Goal: Task Accomplishment & Management: Manage account settings

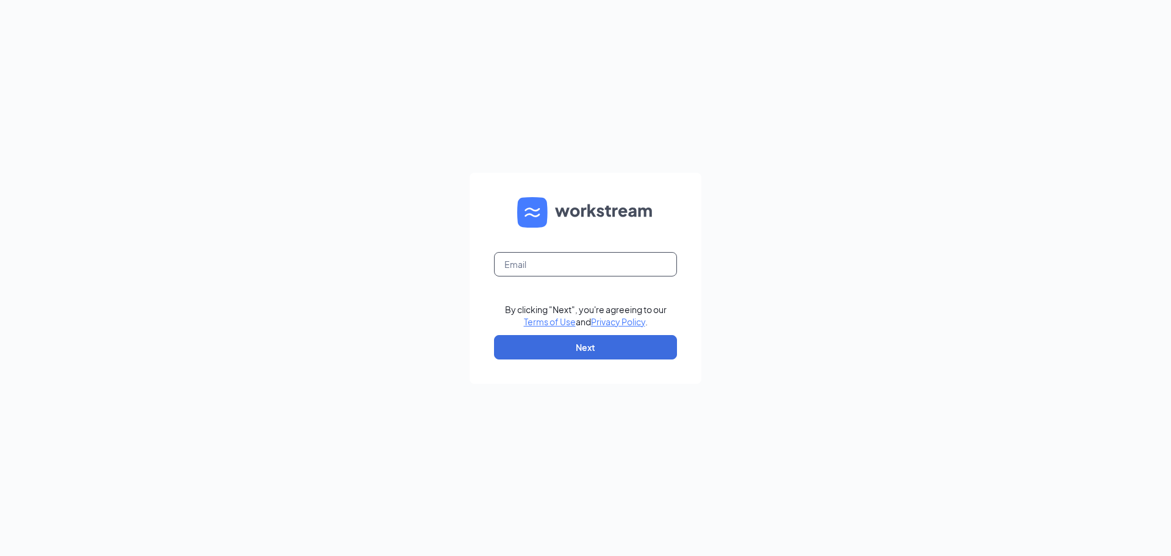
click at [607, 265] on input "text" at bounding box center [585, 264] width 183 height 24
type input "[EMAIL_ADDRESS][DOMAIN_NAME]"
click at [589, 343] on button "Next" at bounding box center [585, 347] width 183 height 24
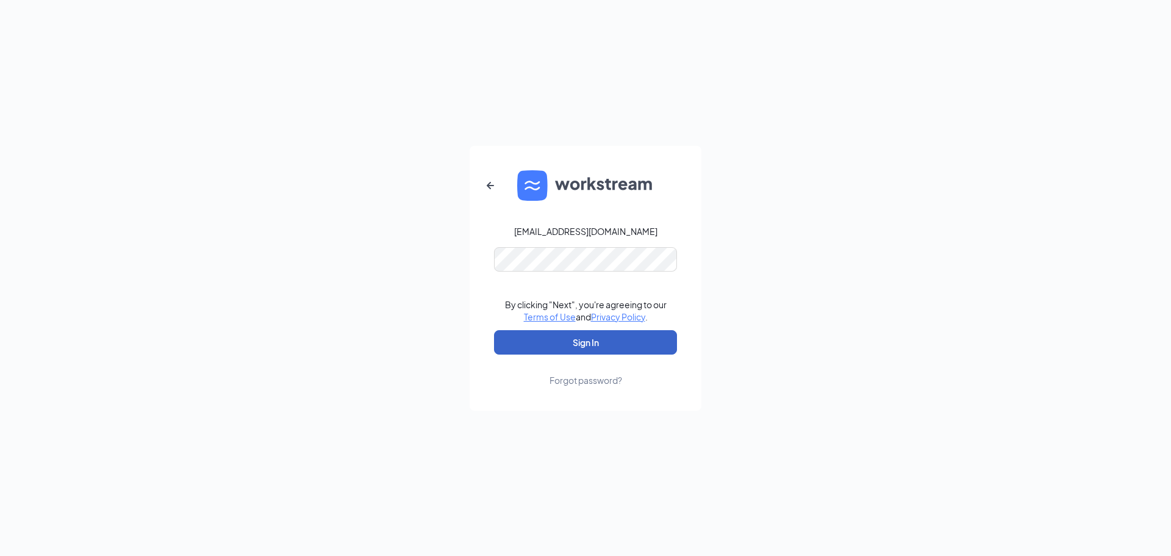
click at [589, 339] on button "Sign In" at bounding box center [585, 342] width 183 height 24
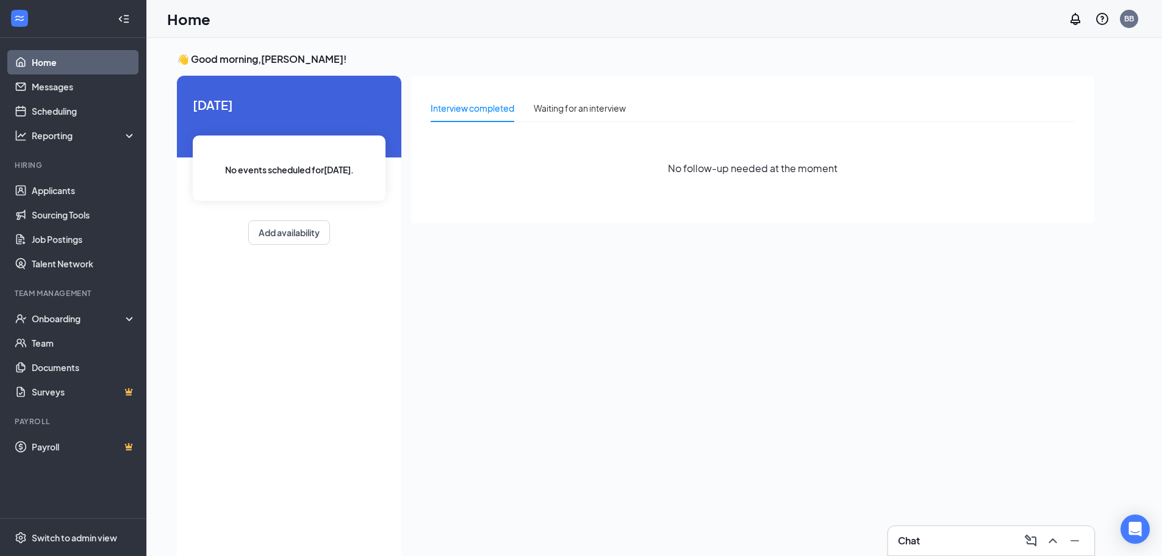
click at [990, 542] on div "Chat" at bounding box center [991, 541] width 187 height 20
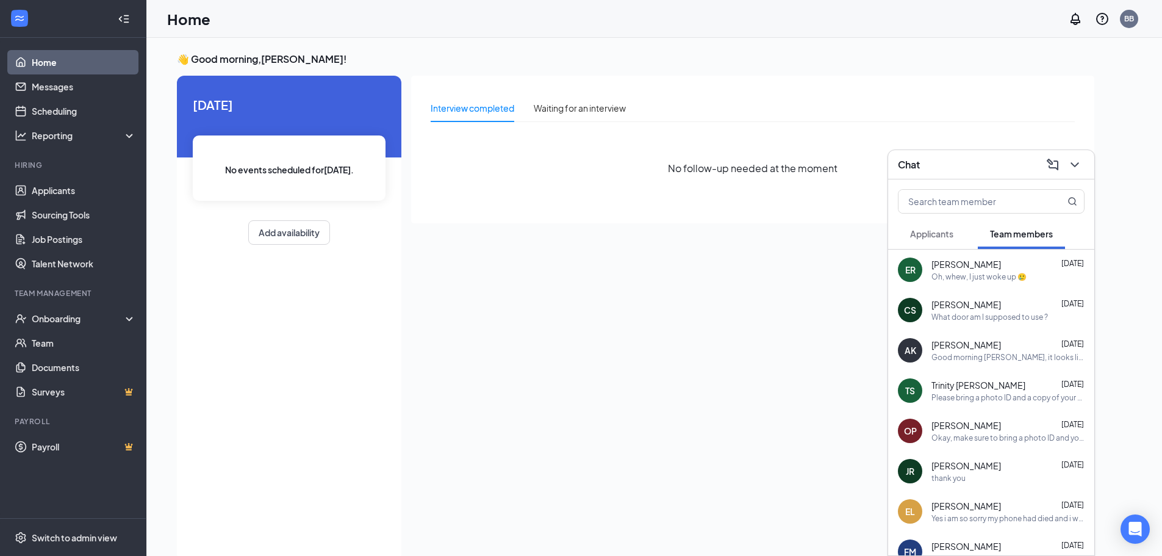
click at [955, 167] on div "Chat" at bounding box center [991, 164] width 187 height 19
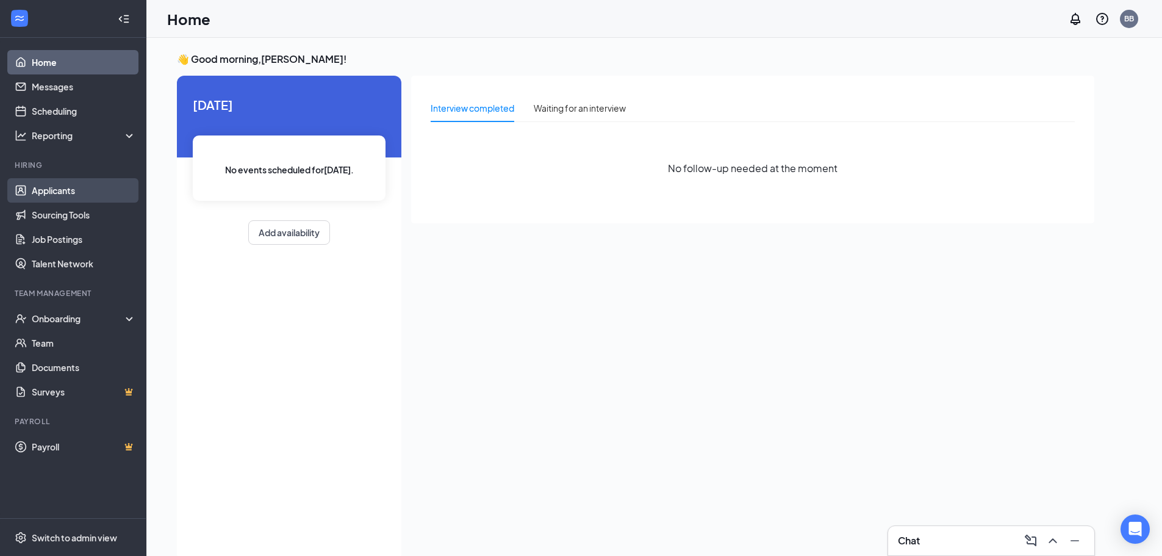
click at [73, 198] on link "Applicants" at bounding box center [84, 190] width 104 height 24
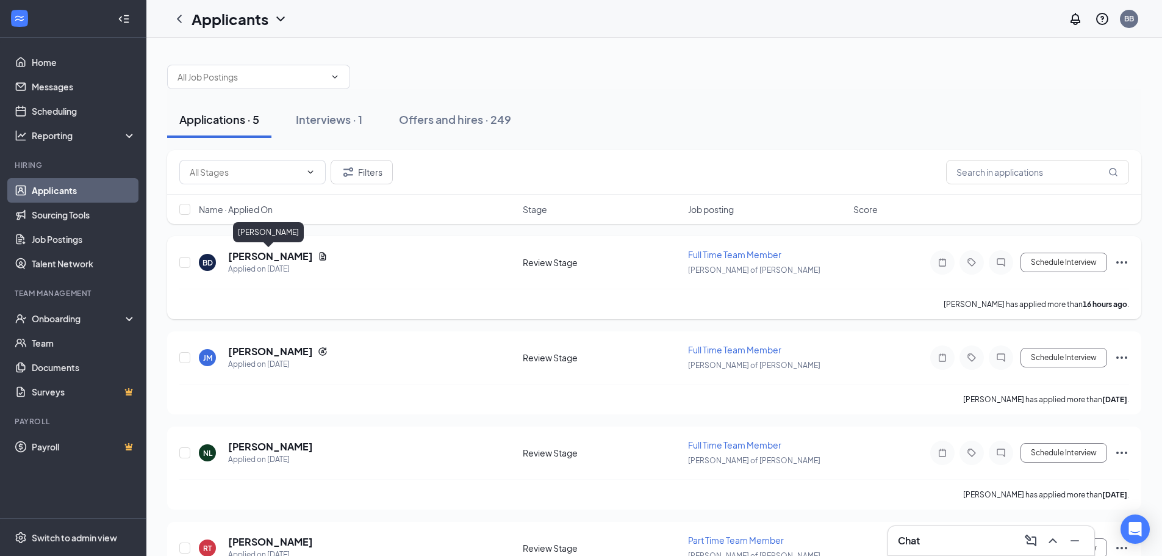
click at [287, 260] on h5 "[PERSON_NAME]" at bounding box center [270, 255] width 85 height 13
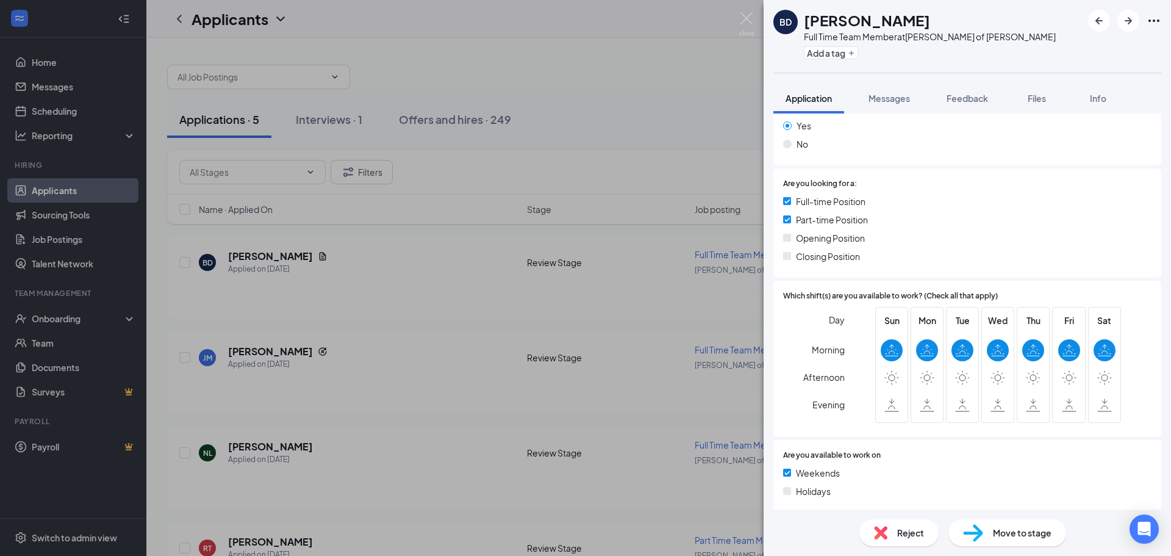
scroll to position [515, 0]
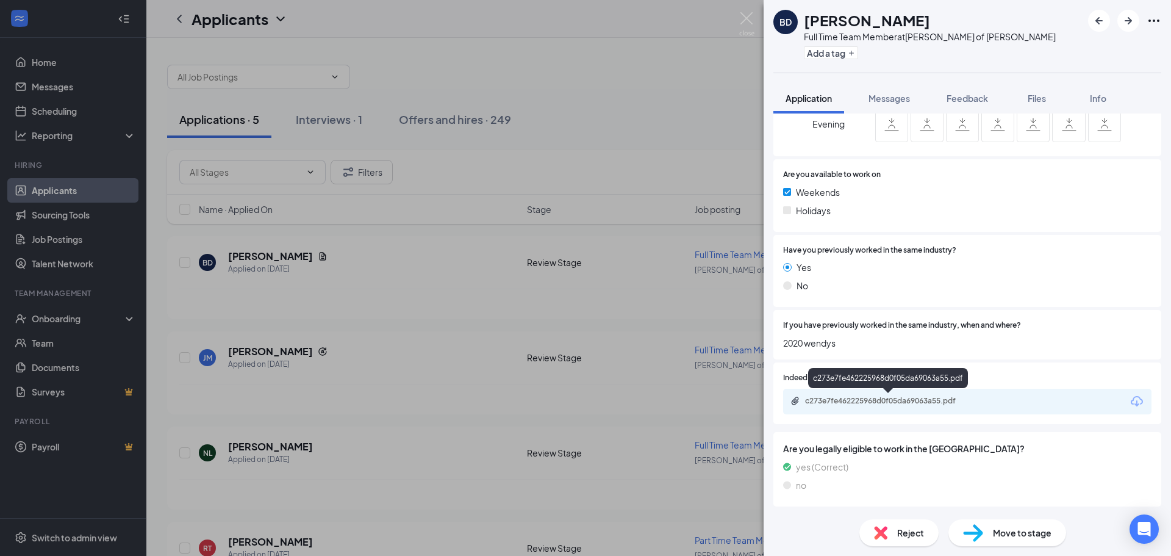
click at [885, 395] on div "c273e7fe462225968d0f05da69063a55.pdf" at bounding box center [967, 401] width 368 height 26
click at [886, 403] on div "c273e7fe462225968d0f05da69063a55.pdf" at bounding box center [890, 401] width 171 height 10
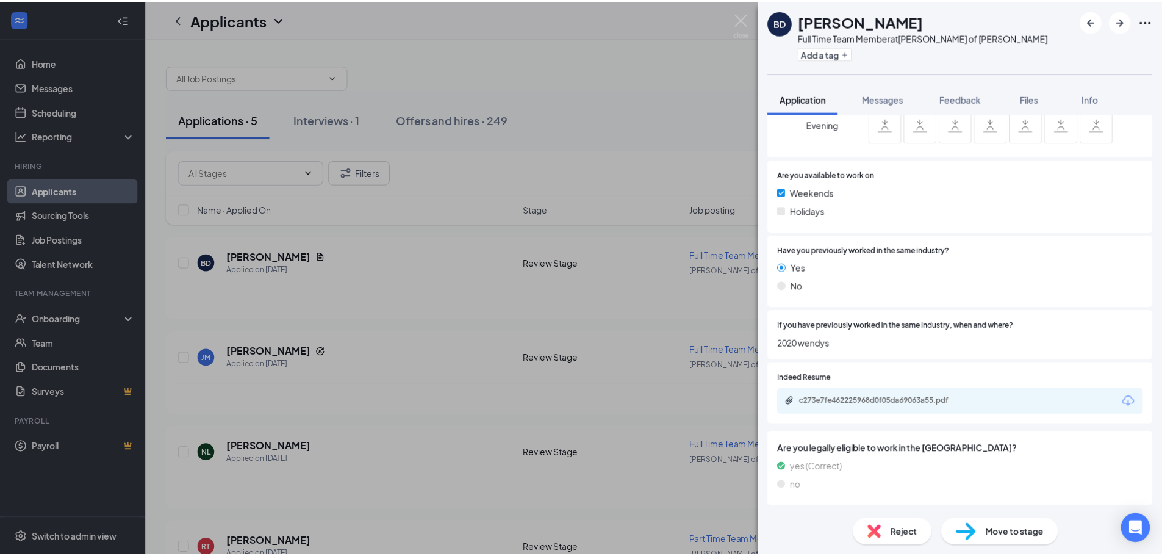
scroll to position [510, 0]
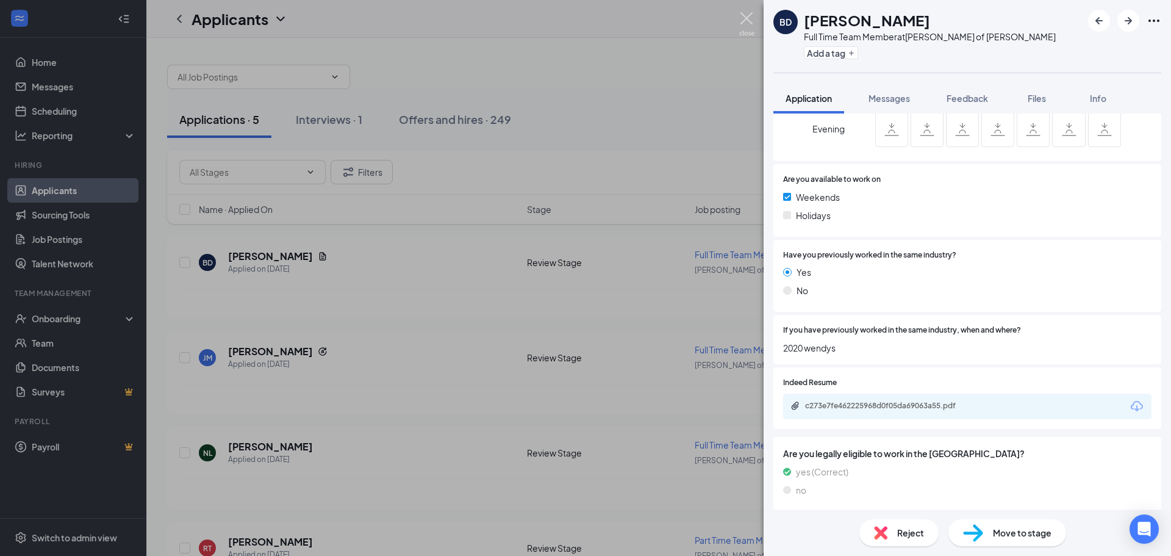
click at [746, 26] on img at bounding box center [746, 24] width 15 height 24
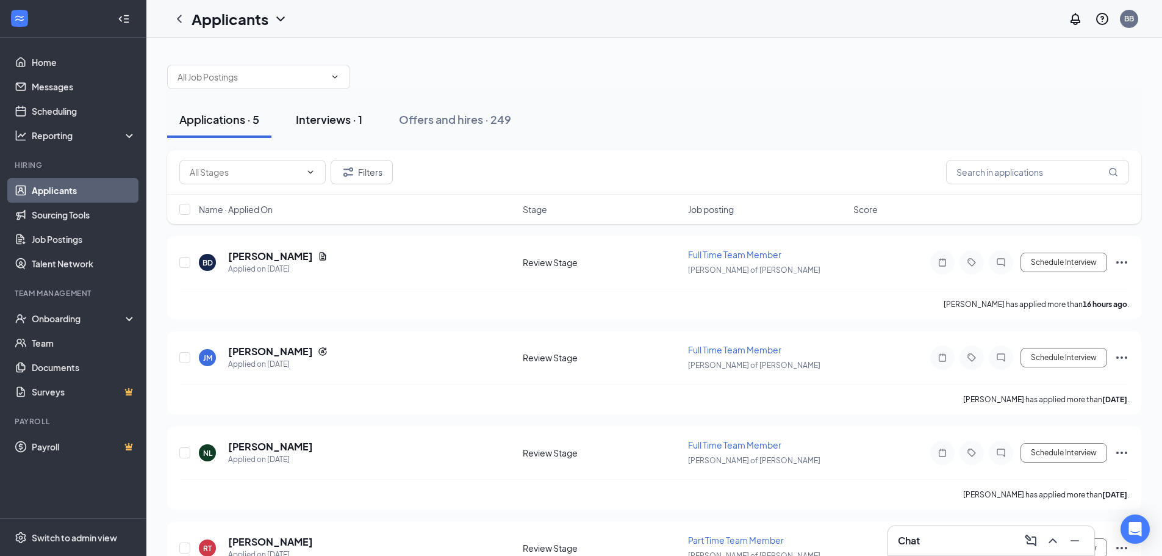
click at [329, 133] on button "Interviews · 1" at bounding box center [329, 119] width 91 height 37
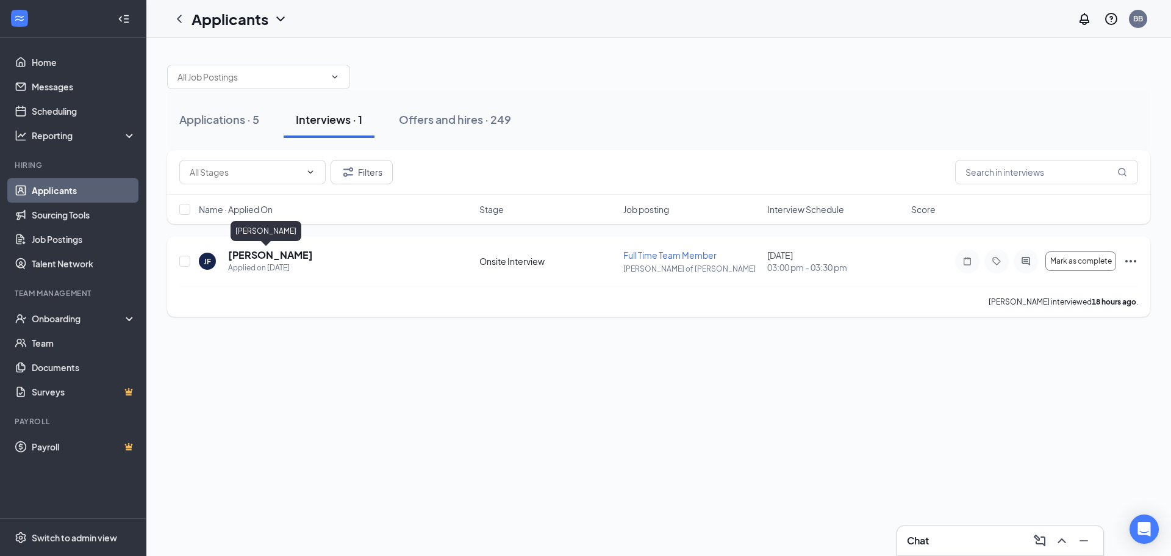
click at [266, 254] on h5 "[PERSON_NAME]" at bounding box center [270, 254] width 85 height 13
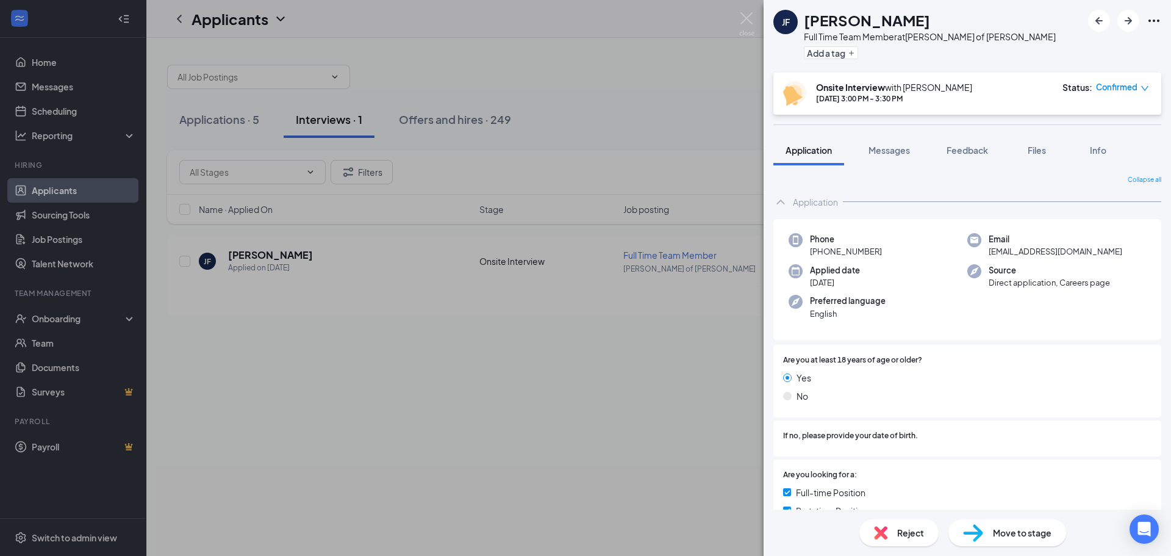
click at [1005, 525] on div "Move to stage" at bounding box center [1007, 532] width 118 height 27
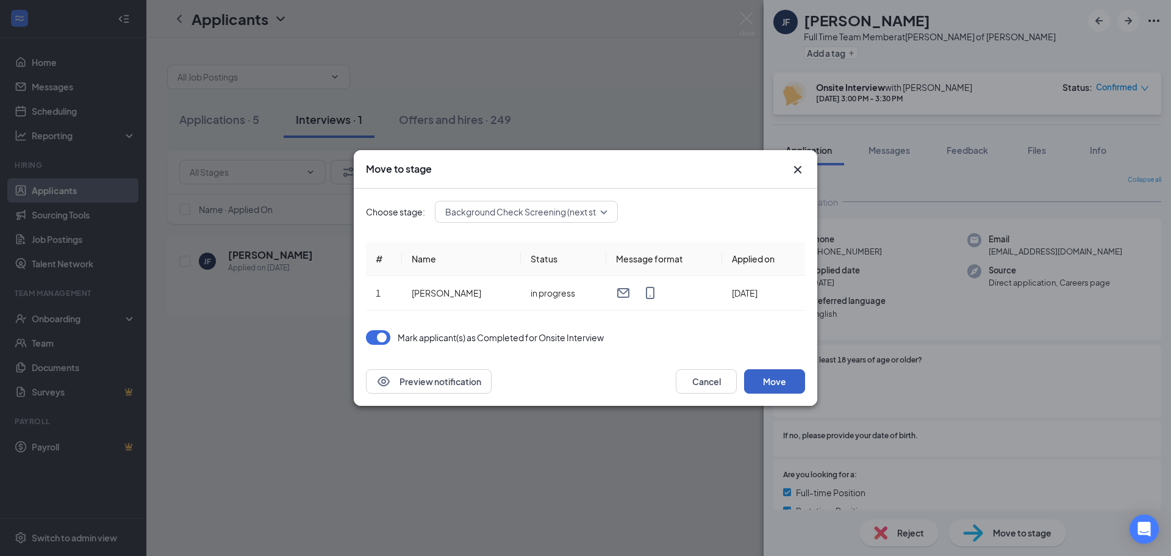
click at [776, 377] on button "Move" at bounding box center [774, 381] width 61 height 24
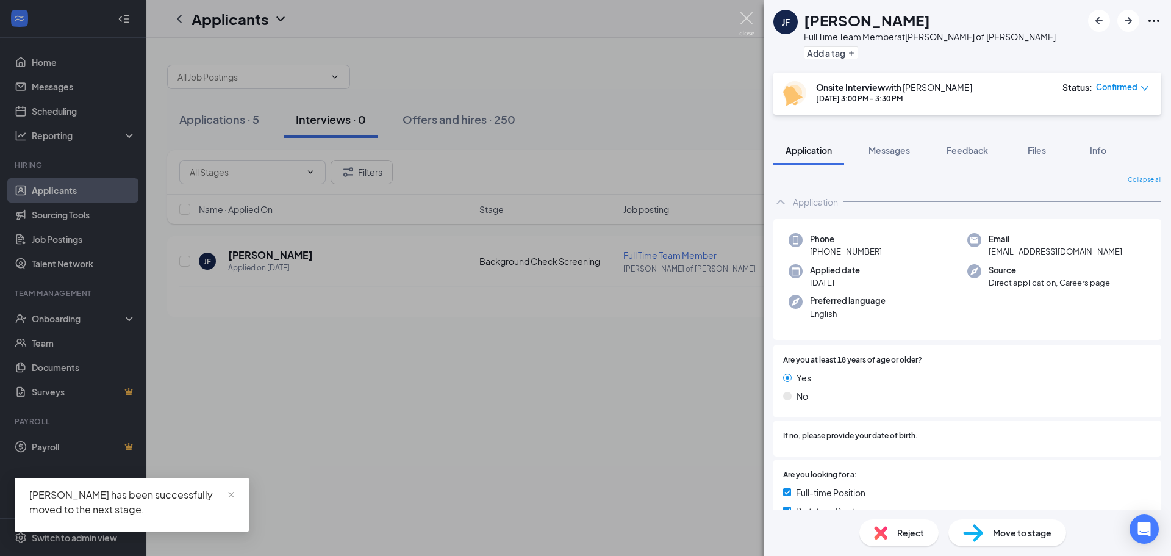
click at [751, 21] on img at bounding box center [746, 24] width 15 height 24
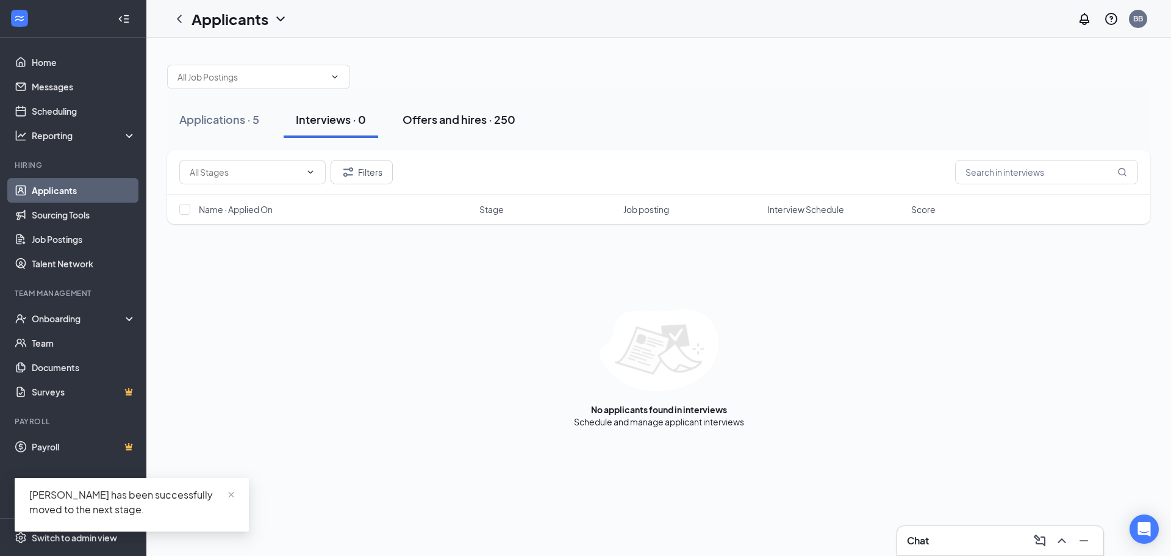
click at [459, 117] on div "Offers and hires · 250" at bounding box center [459, 119] width 113 height 15
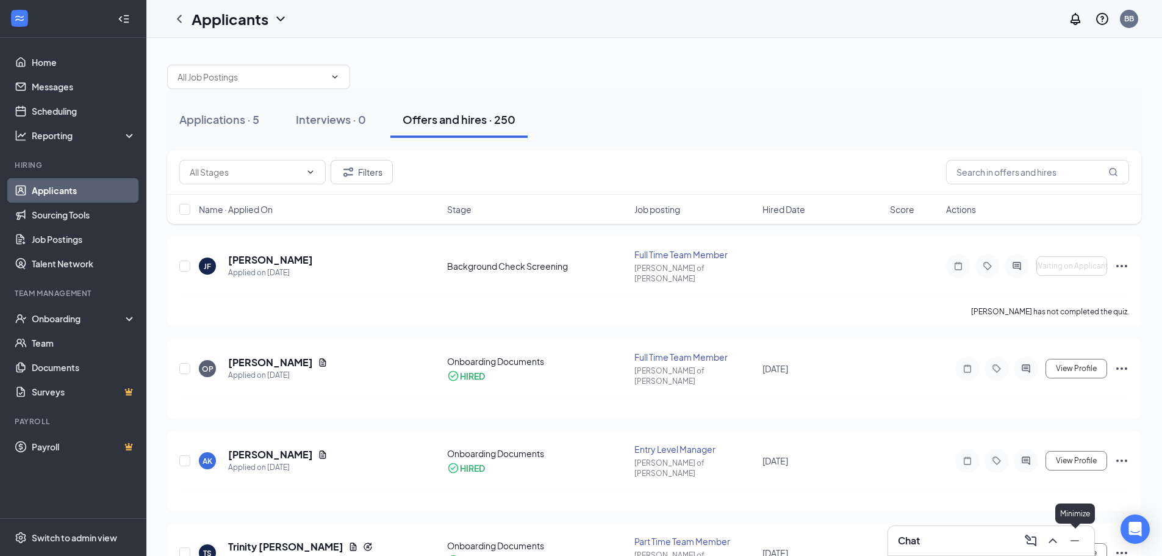
click at [1076, 538] on icon "Minimize" at bounding box center [1074, 540] width 15 height 15
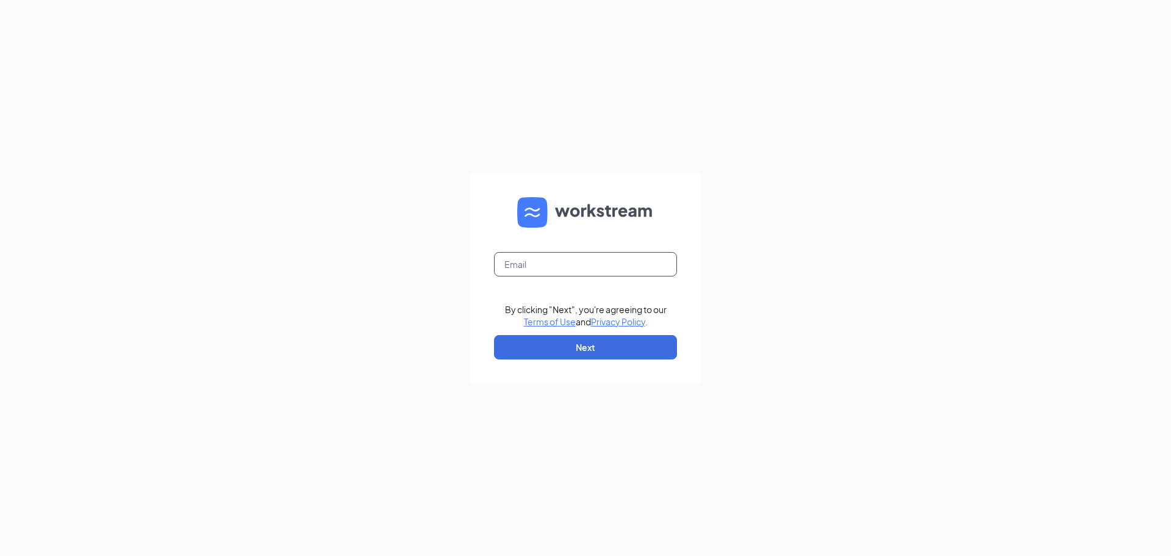
click at [562, 256] on input "text" at bounding box center [585, 264] width 183 height 24
type input "blakeboyer@bleedblue.net"
click at [564, 348] on button "Next" at bounding box center [585, 347] width 183 height 24
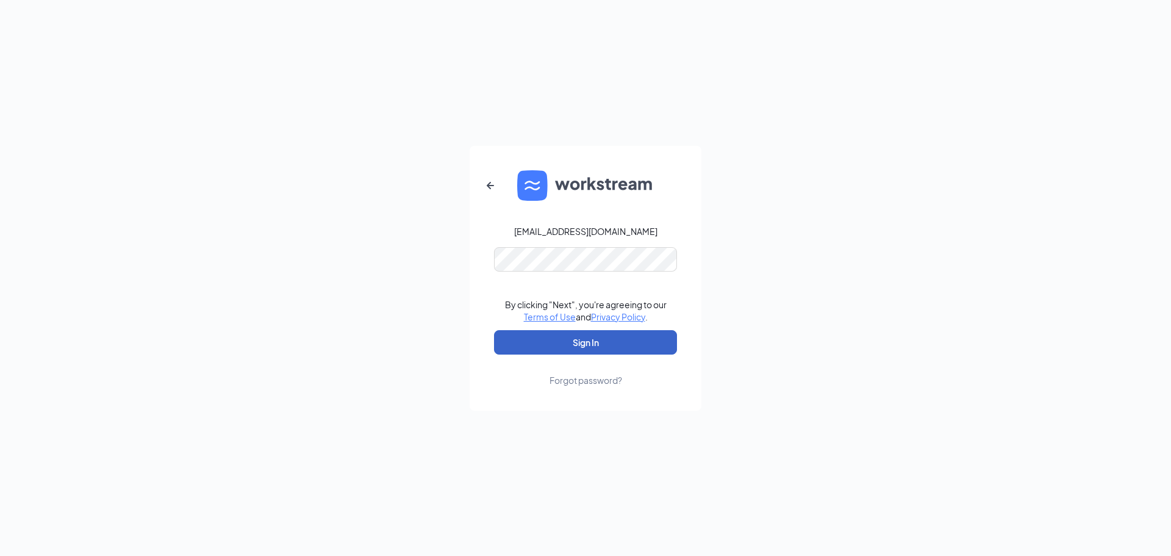
click at [565, 353] on button "Sign In" at bounding box center [585, 342] width 183 height 24
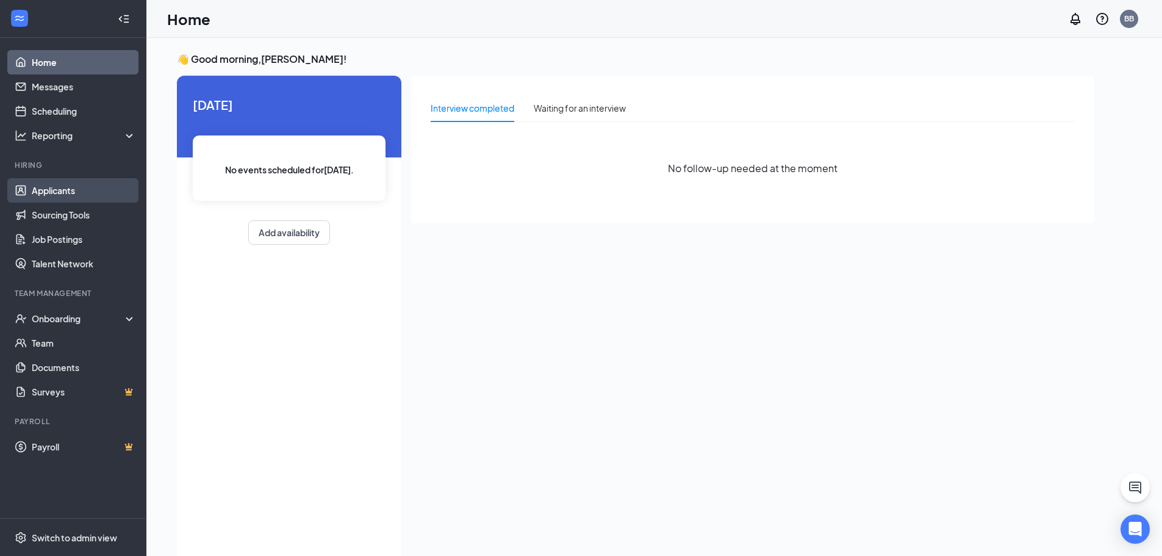
click at [76, 187] on link "Applicants" at bounding box center [84, 190] width 104 height 24
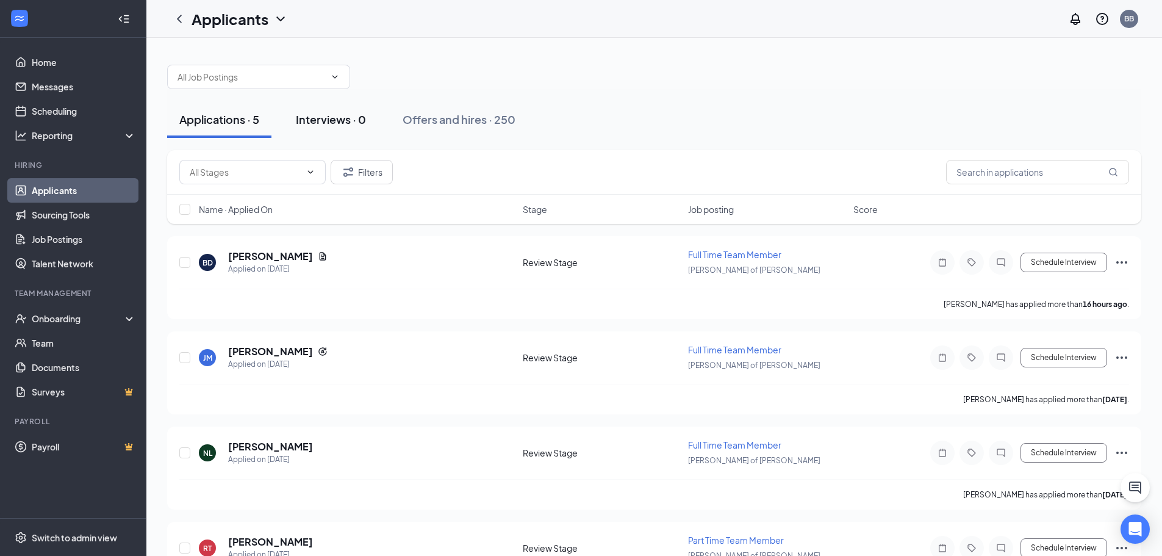
click at [352, 127] on button "Interviews · 0" at bounding box center [331, 119] width 95 height 37
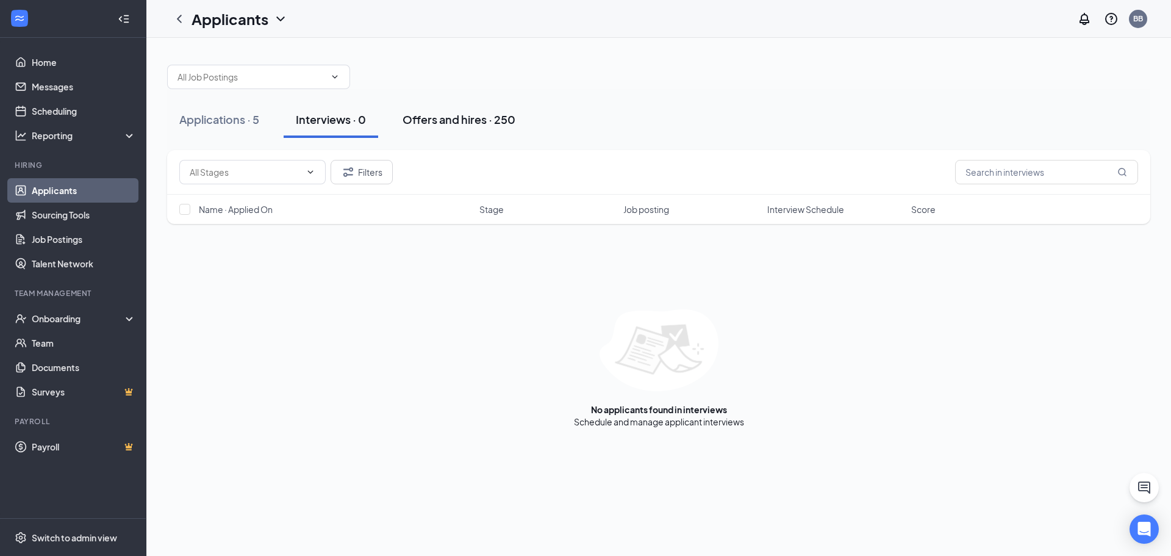
click at [451, 117] on div "Offers and hires · 250" at bounding box center [459, 119] width 113 height 15
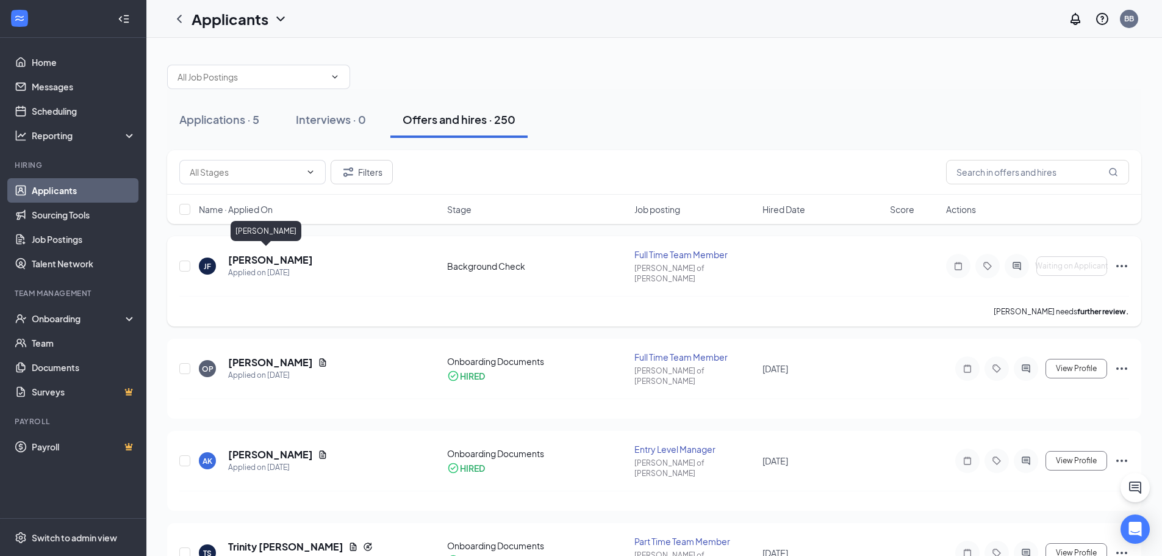
click at [254, 254] on h5 "[PERSON_NAME]" at bounding box center [270, 259] width 85 height 13
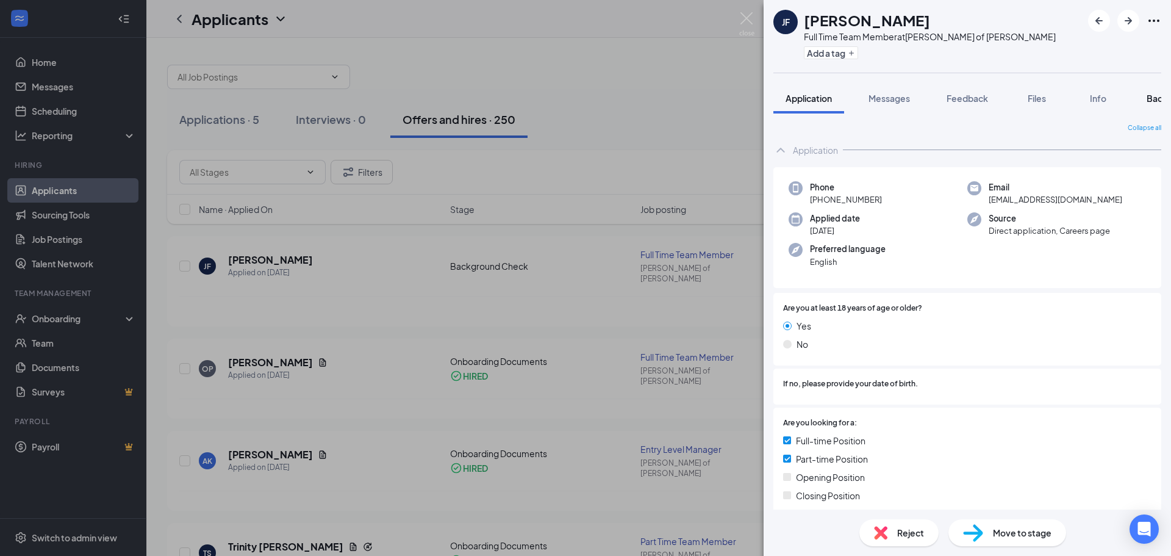
click at [1151, 104] on div "Background" at bounding box center [1172, 98] width 50 height 12
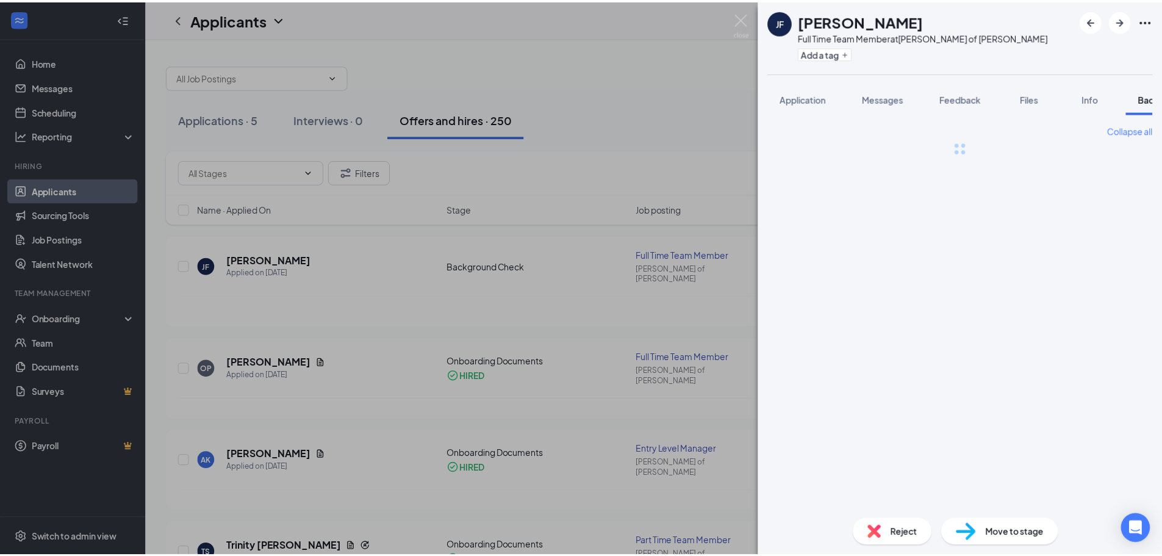
scroll to position [0, 50]
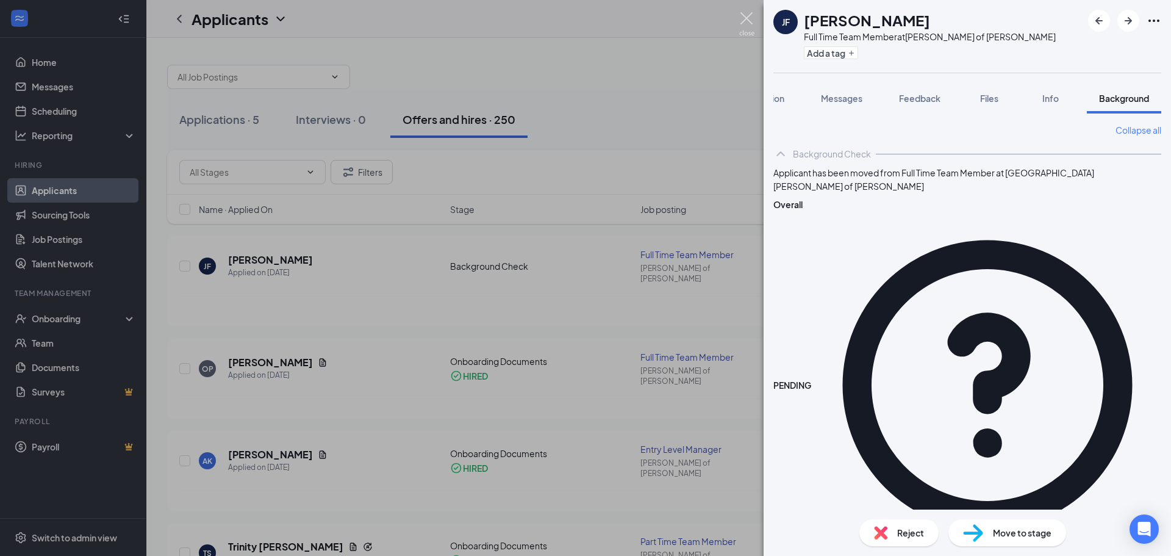
click at [744, 15] on img at bounding box center [746, 24] width 15 height 24
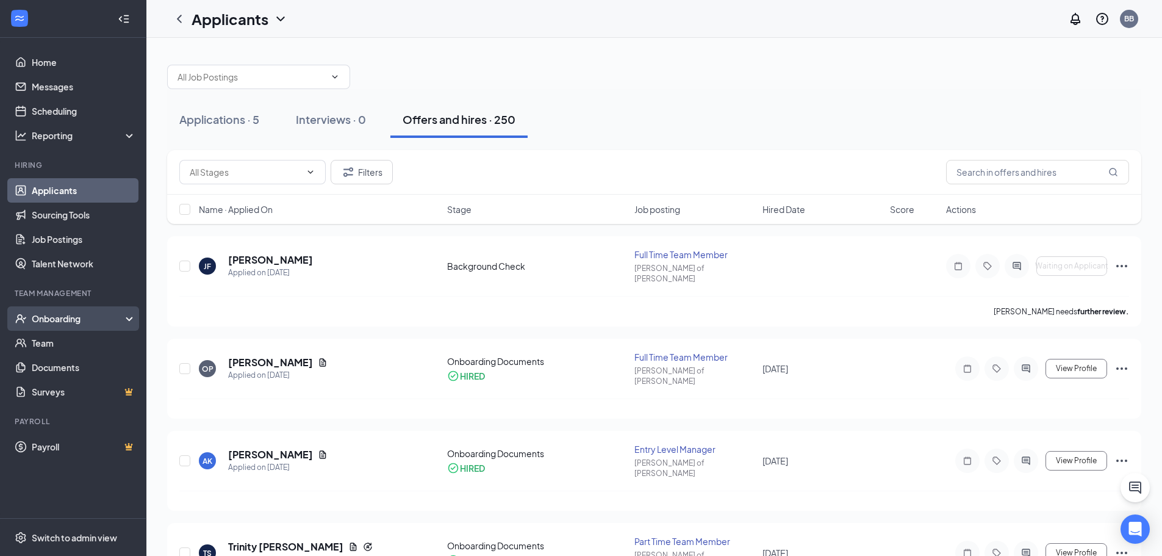
click at [76, 313] on div "Onboarding" at bounding box center [79, 318] width 94 height 12
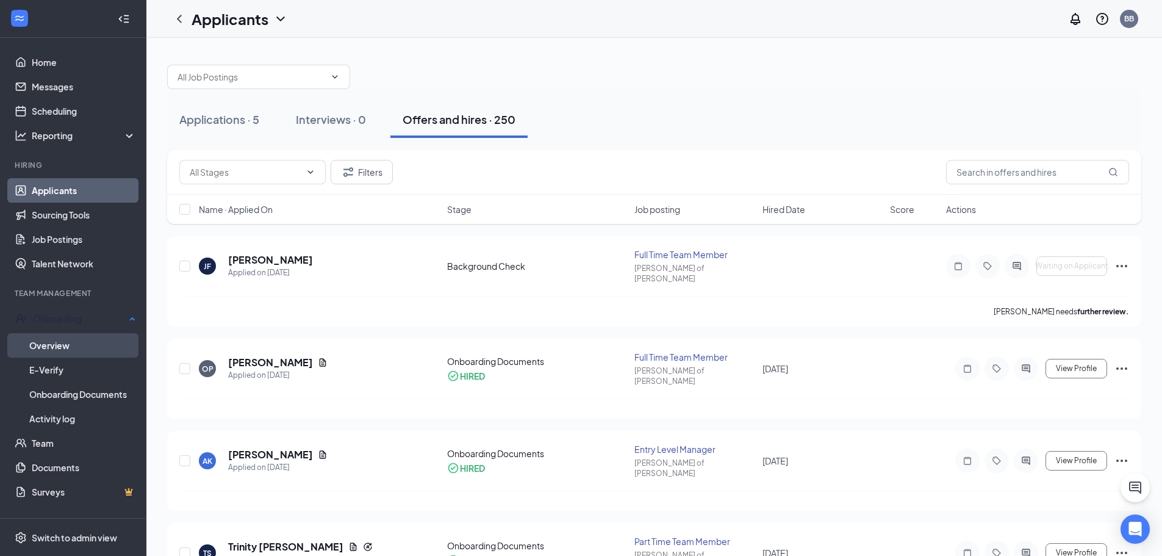
click at [58, 335] on link "Overview" at bounding box center [82, 345] width 107 height 24
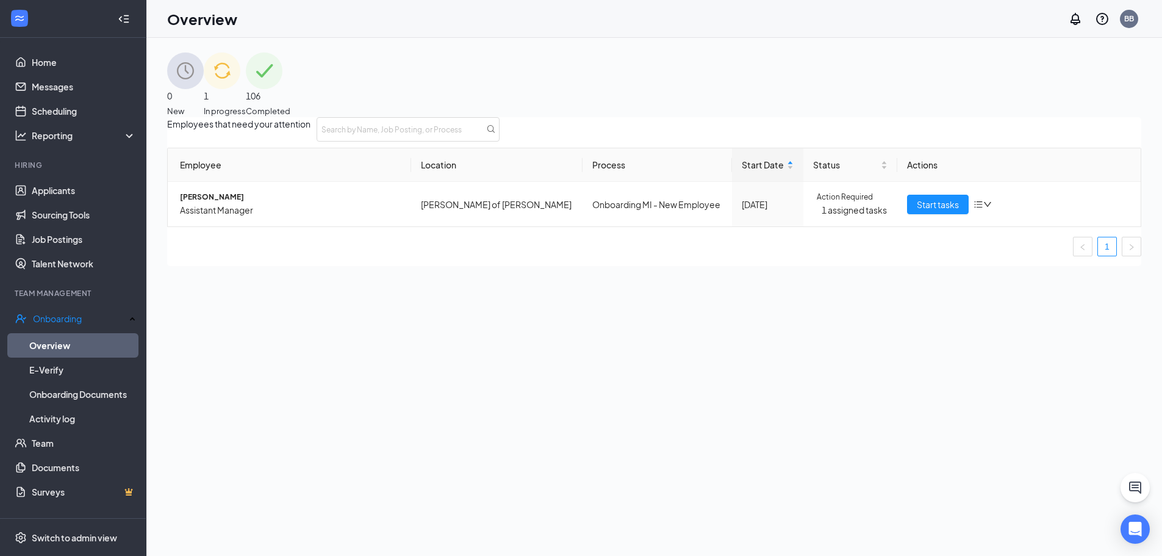
click at [246, 105] on span "In progress" at bounding box center [225, 111] width 42 height 12
click at [925, 211] on span "Start tasks" at bounding box center [938, 204] width 42 height 13
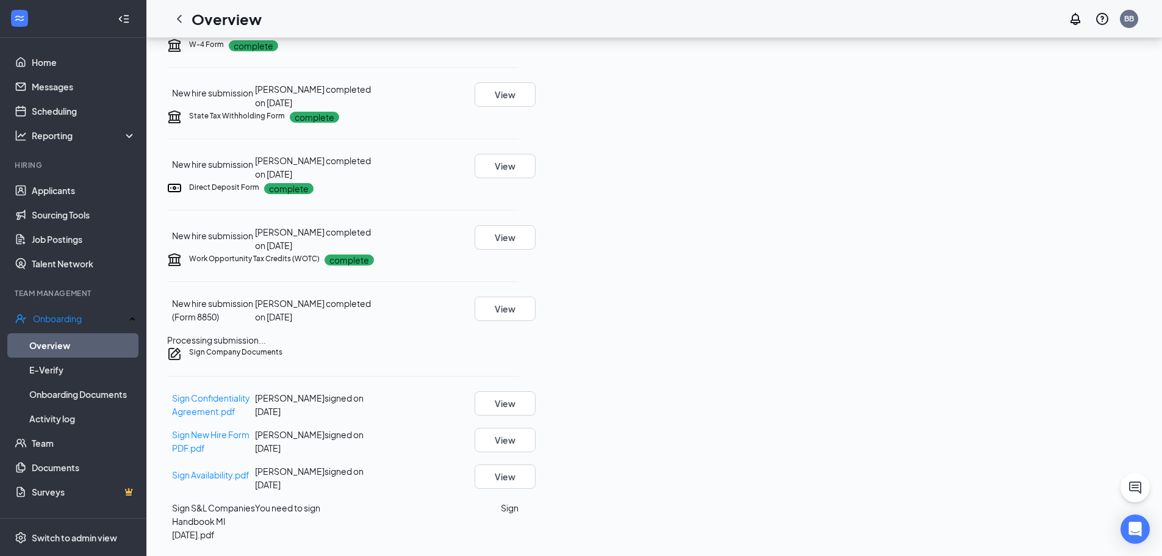
scroll to position [469, 0]
click at [518, 513] on button "Sign" at bounding box center [510, 507] width 18 height 13
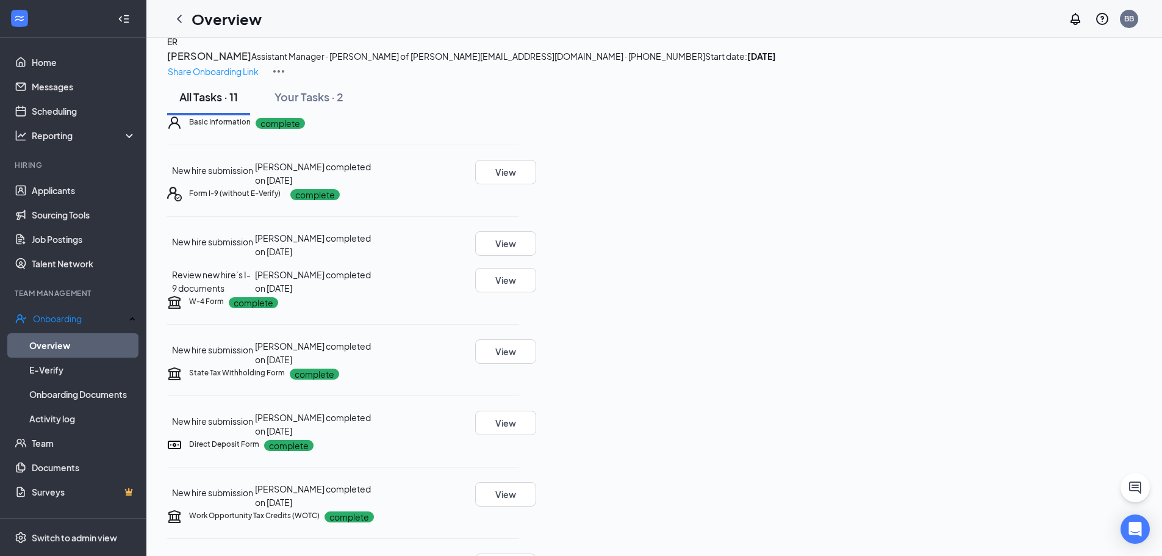
scroll to position [0, 0]
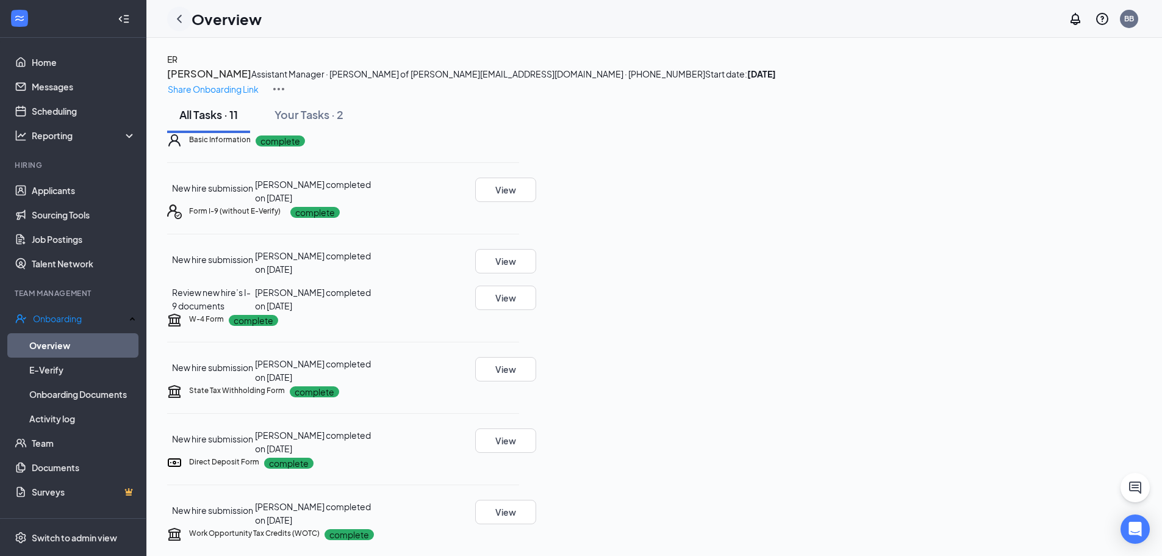
click at [182, 18] on icon "ChevronLeft" at bounding box center [179, 19] width 15 height 15
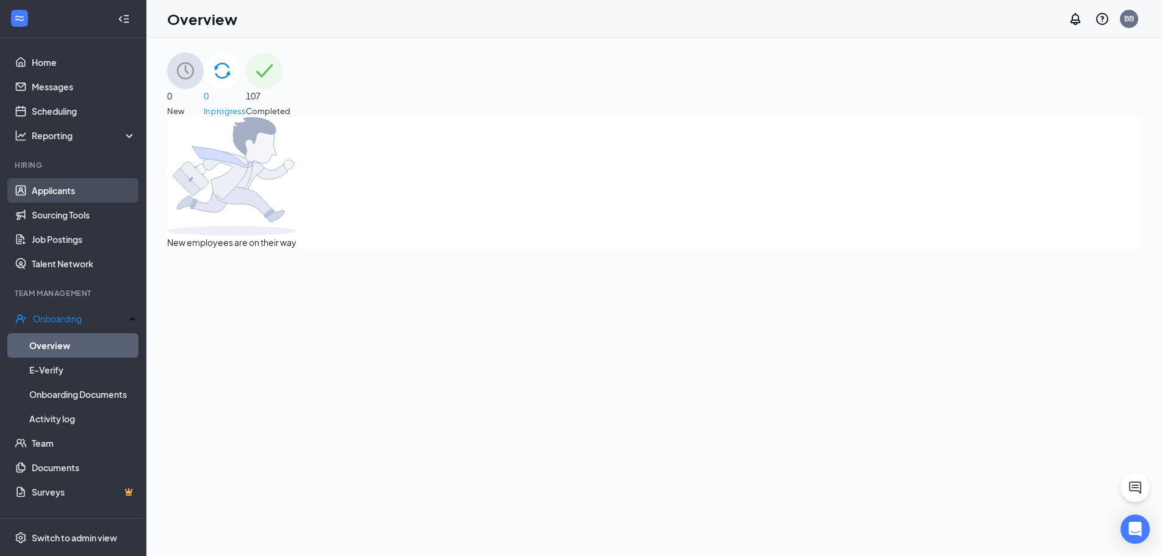
click at [82, 194] on link "Applicants" at bounding box center [84, 190] width 104 height 24
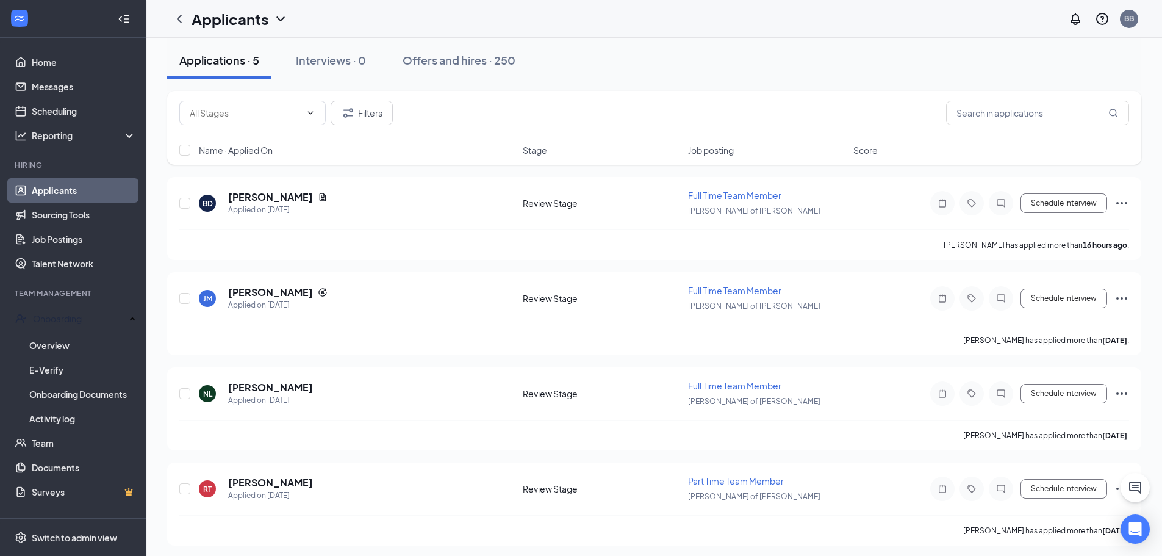
scroll to position [7, 0]
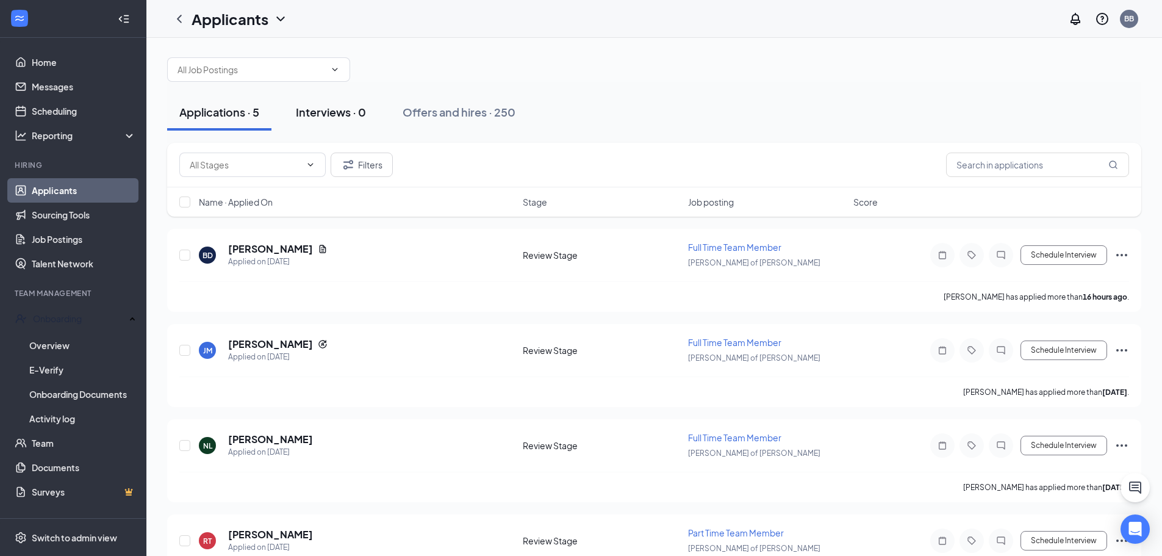
click at [339, 110] on div "Interviews · 0" at bounding box center [331, 111] width 70 height 15
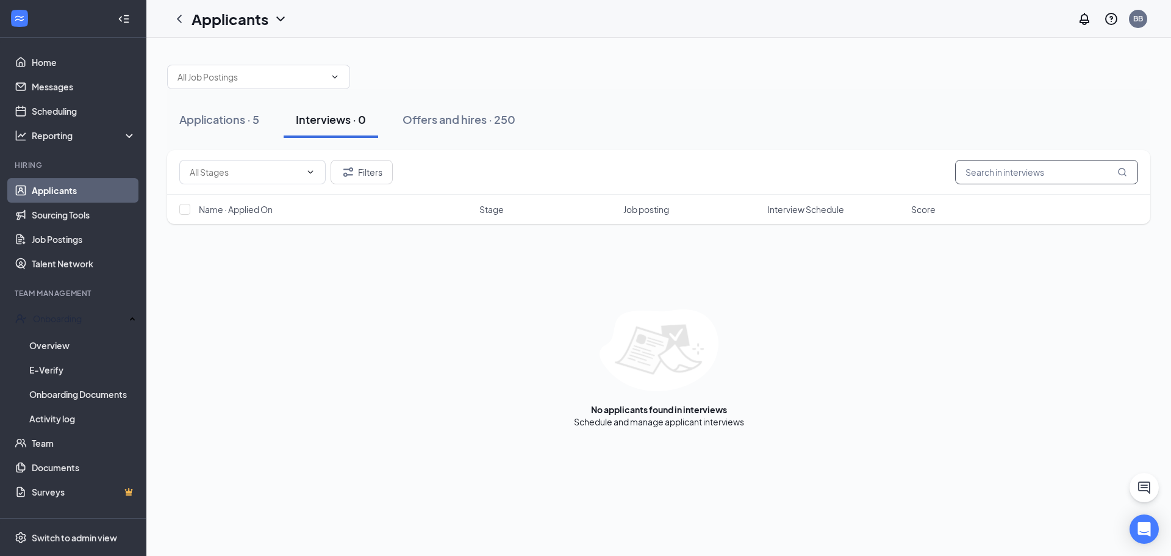
click at [1040, 175] on input "text" at bounding box center [1046, 172] width 183 height 24
click at [373, 165] on button "Filters" at bounding box center [362, 172] width 62 height 24
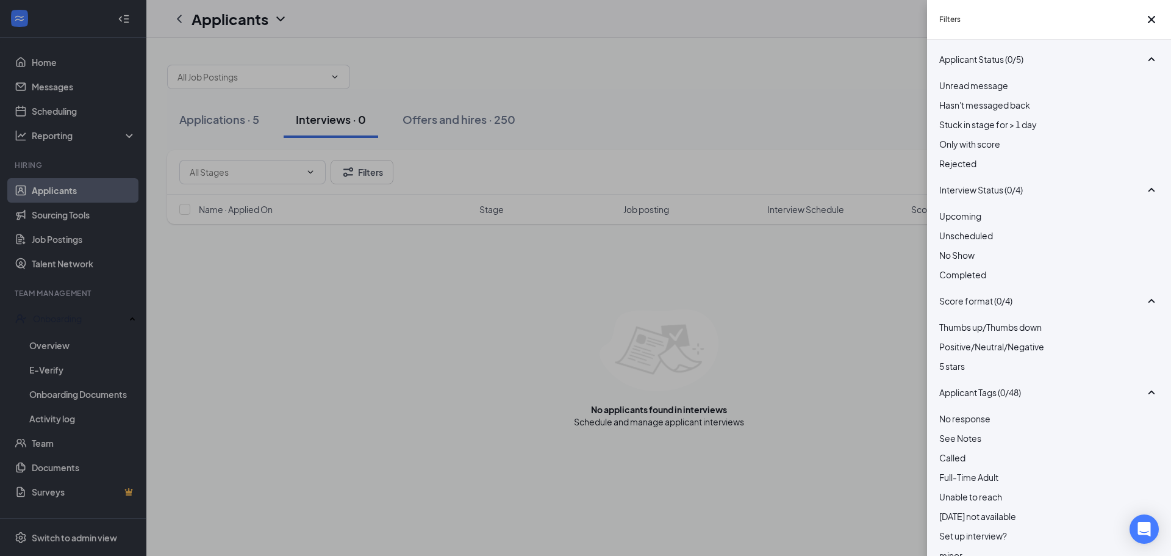
click at [973, 169] on span "Rejected" at bounding box center [957, 163] width 37 height 11
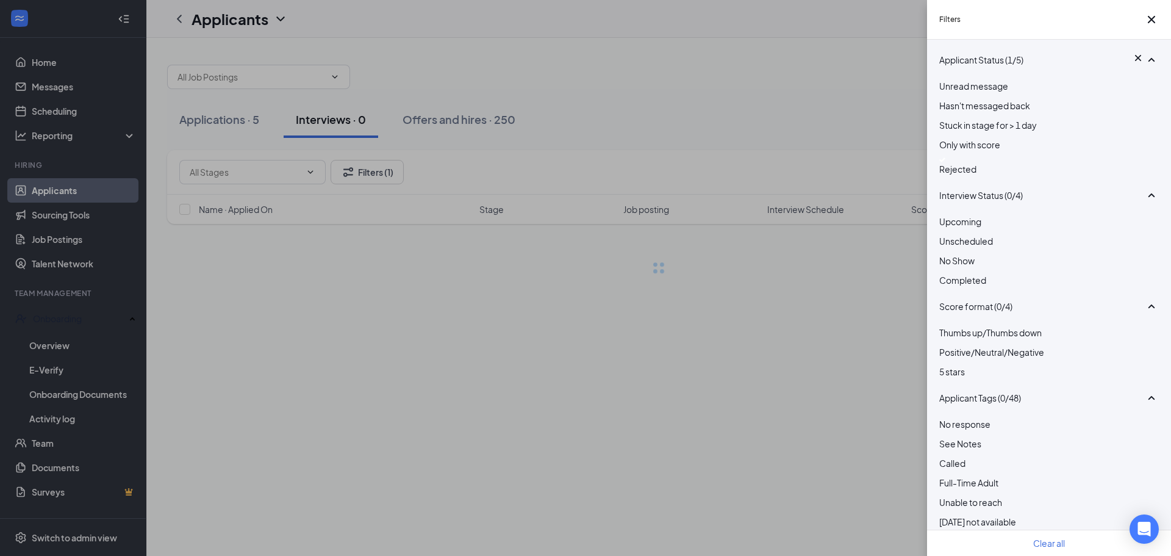
click at [886, 137] on div "Filters Applicant Status (1/5) Unread message Hasn't messaged back Stuck in sta…" at bounding box center [585, 278] width 1171 height 556
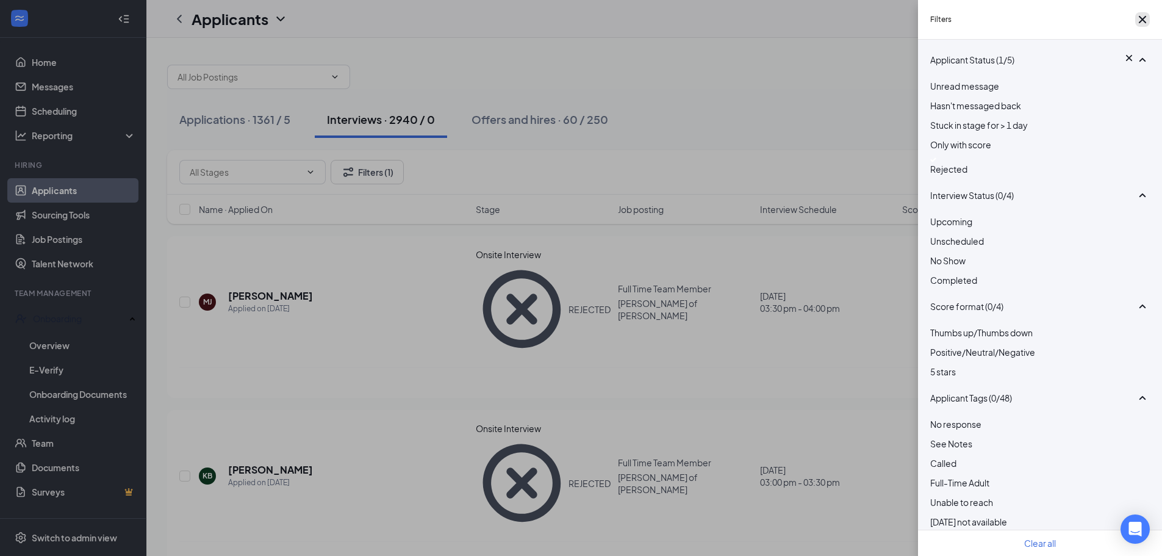
click at [1138, 26] on icon "Cross" at bounding box center [1142, 19] width 15 height 15
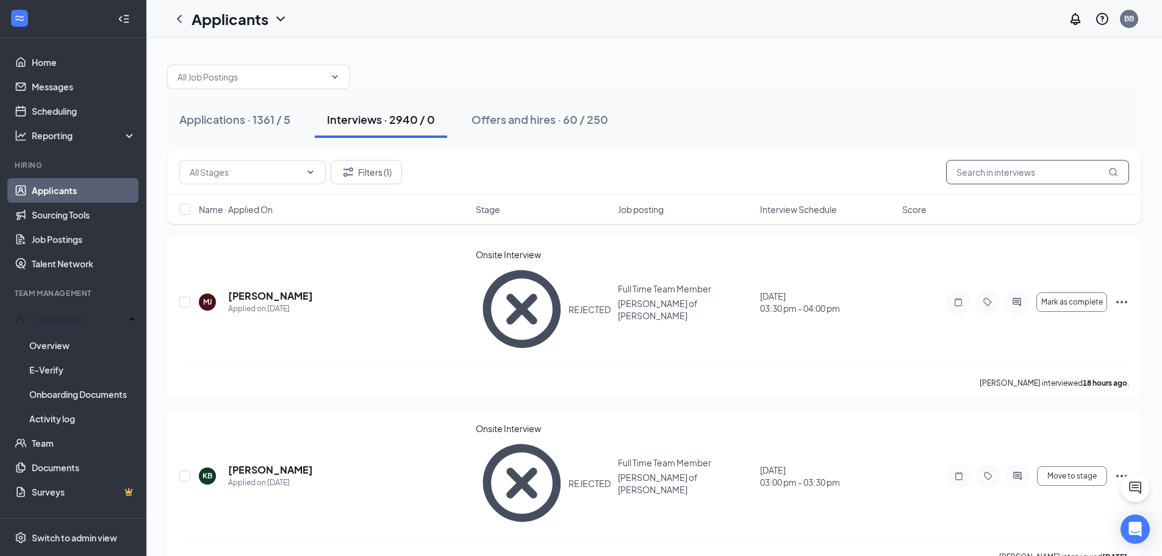
click at [998, 170] on input "text" at bounding box center [1037, 172] width 183 height 24
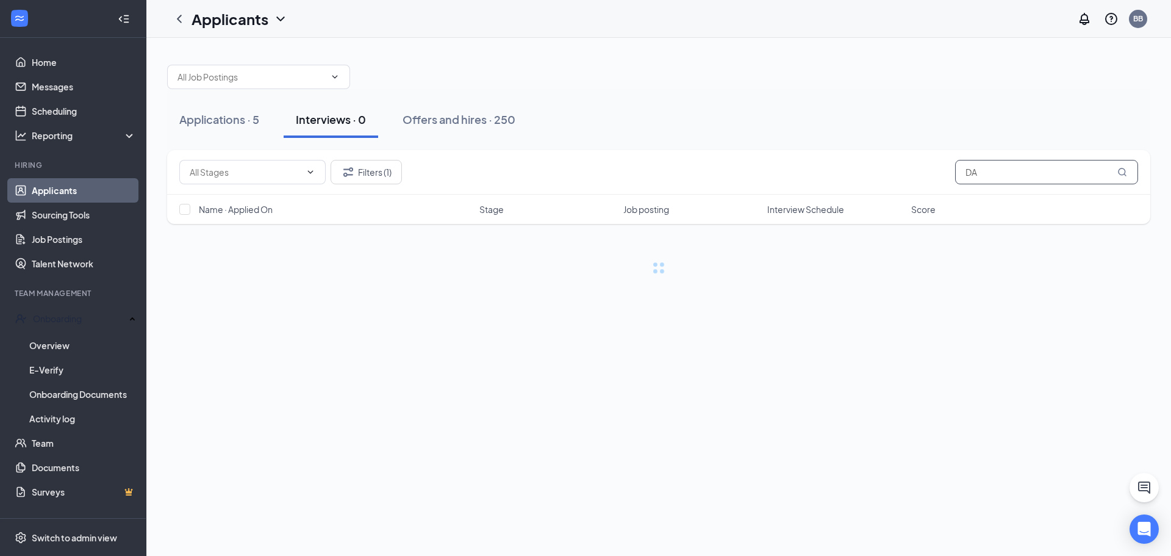
type input "D"
type input "a"
type input "Dav"
click at [370, 181] on button "Filters (1)" at bounding box center [366, 172] width 71 height 24
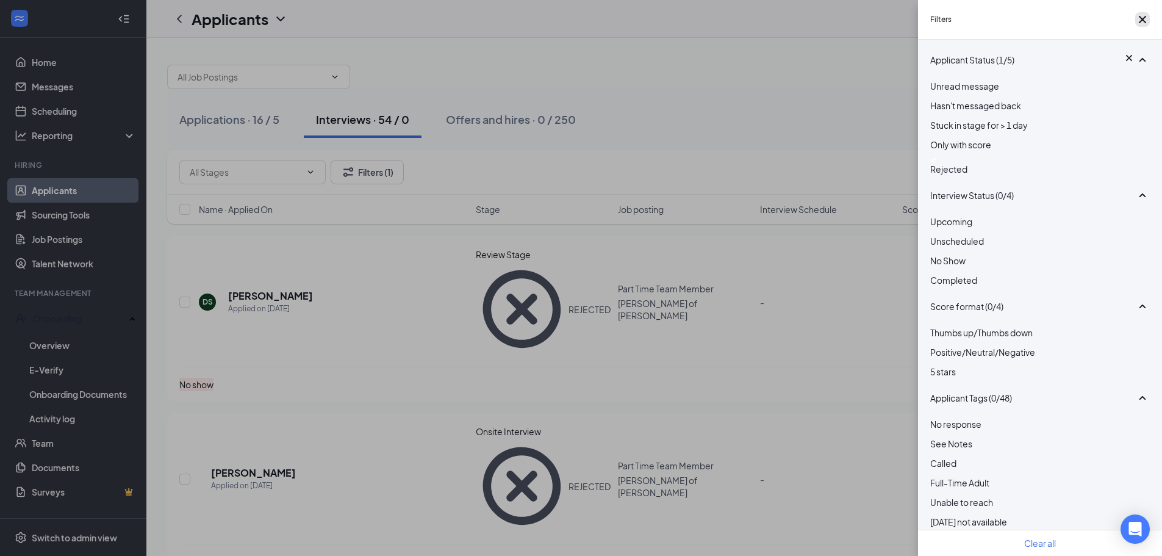
click at [1146, 20] on button "button" at bounding box center [1142, 19] width 15 height 15
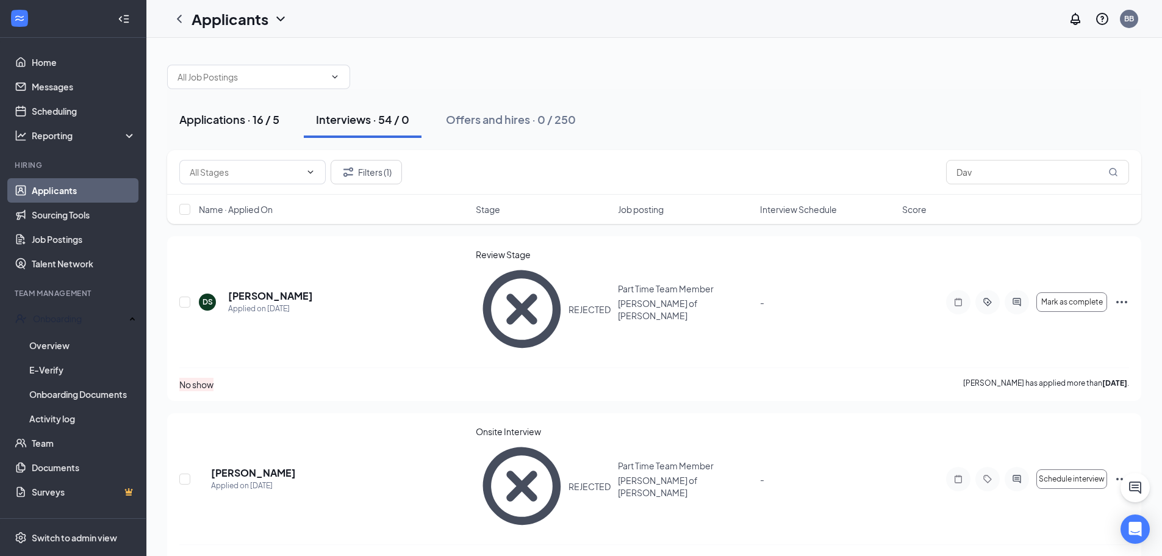
click at [246, 116] on div "Applications · 16 / 5" at bounding box center [229, 119] width 100 height 15
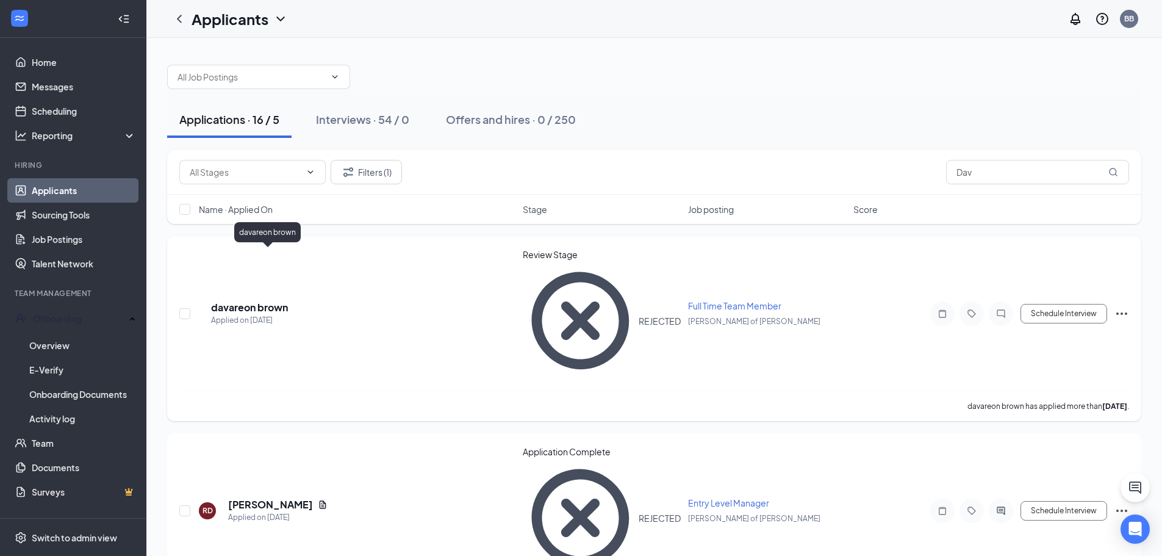
click at [252, 301] on h5 "davareon brown" at bounding box center [249, 307] width 77 height 13
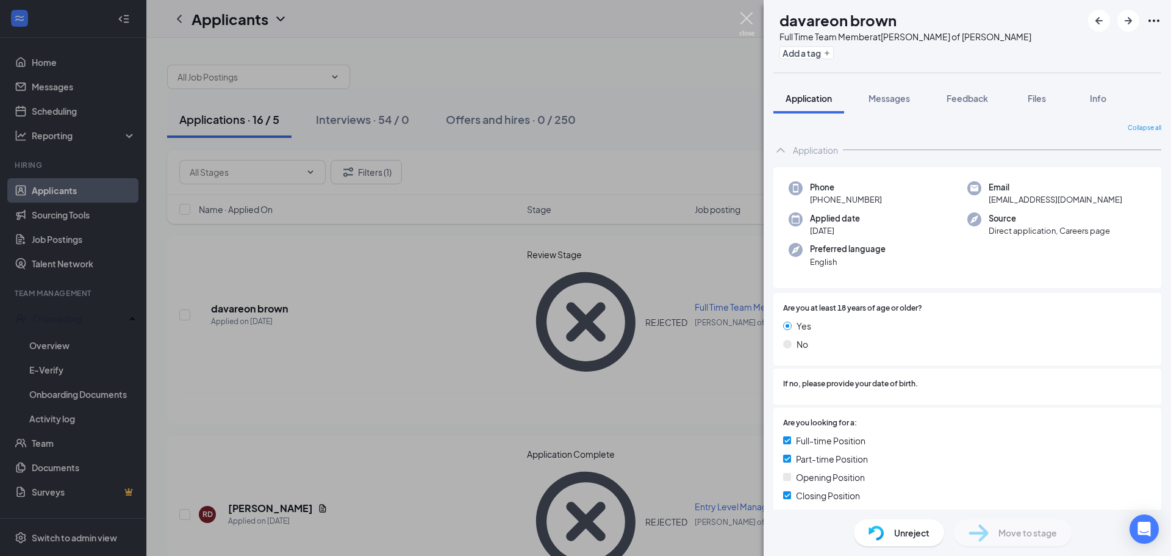
click at [748, 20] on img at bounding box center [746, 24] width 15 height 24
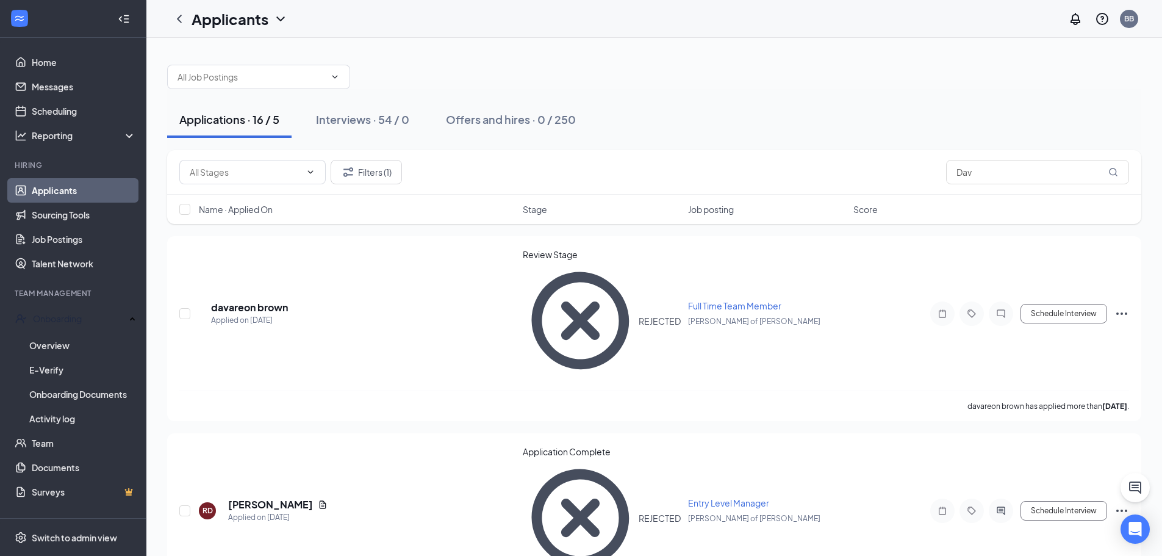
click at [376, 142] on div "Applications · 16 / 5 Interviews · 54 / 0 Offers and hires · 0 / 250" at bounding box center [654, 119] width 974 height 61
click at [380, 133] on button "Interviews · 54 / 0" at bounding box center [363, 119] width 118 height 37
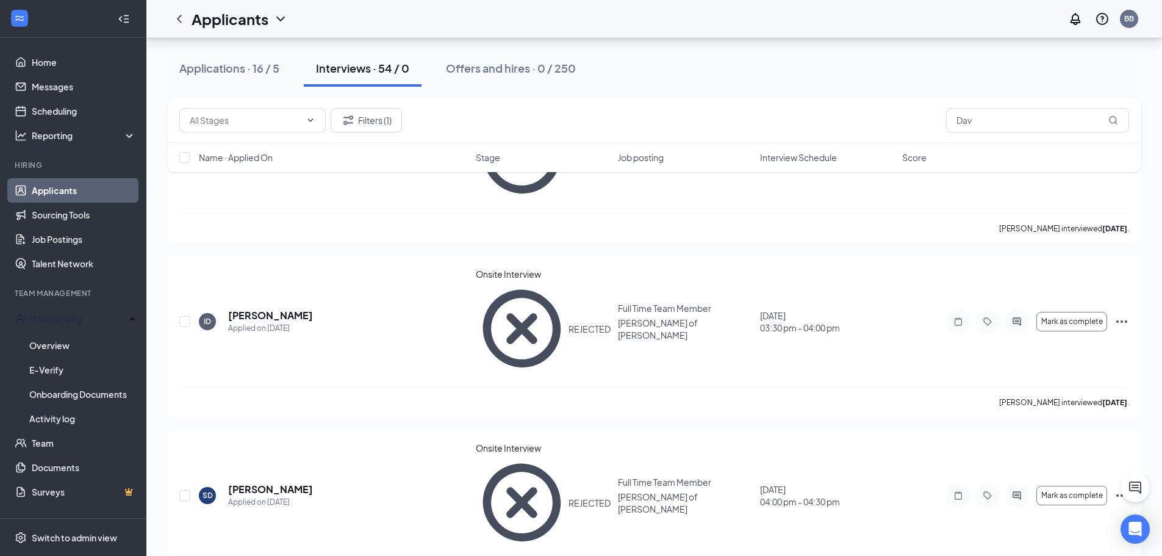
scroll to position [93, 0]
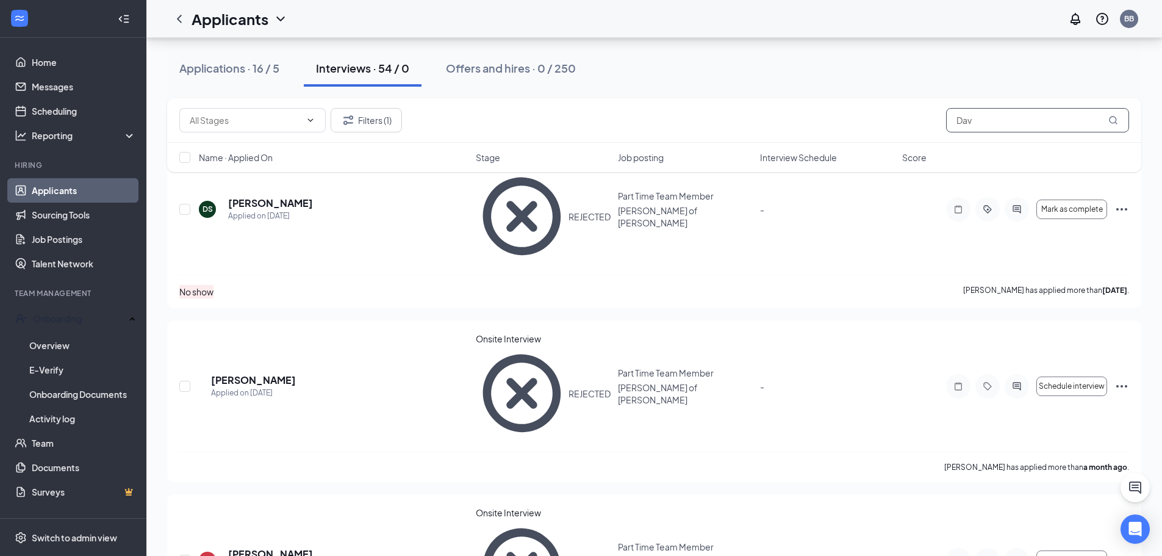
click at [994, 123] on input "Dav" at bounding box center [1037, 120] width 183 height 24
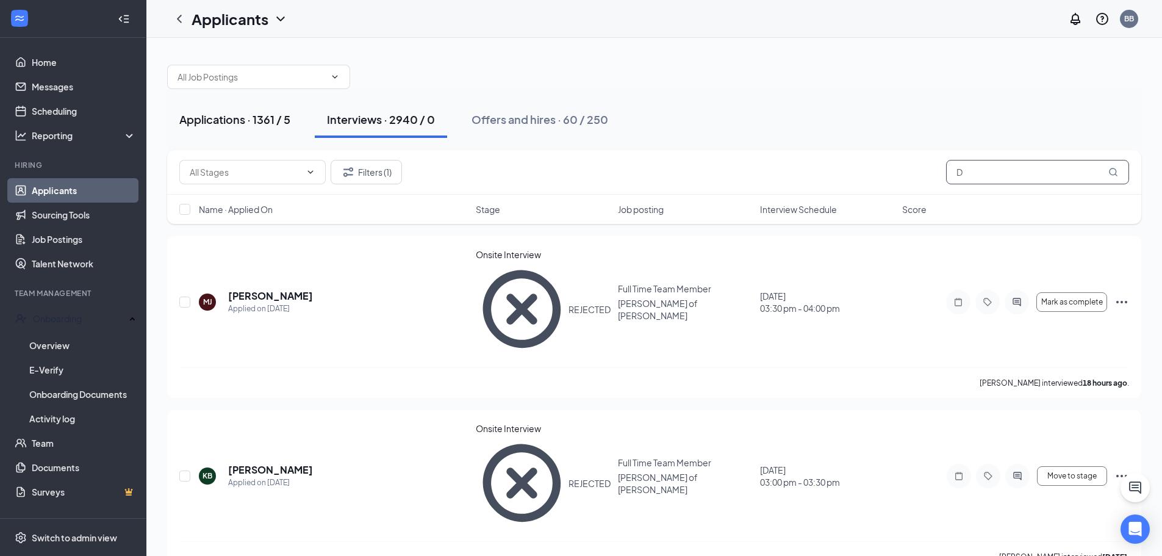
type input "D"
click at [260, 120] on div "Applications · 1361 / 5" at bounding box center [234, 119] width 111 height 15
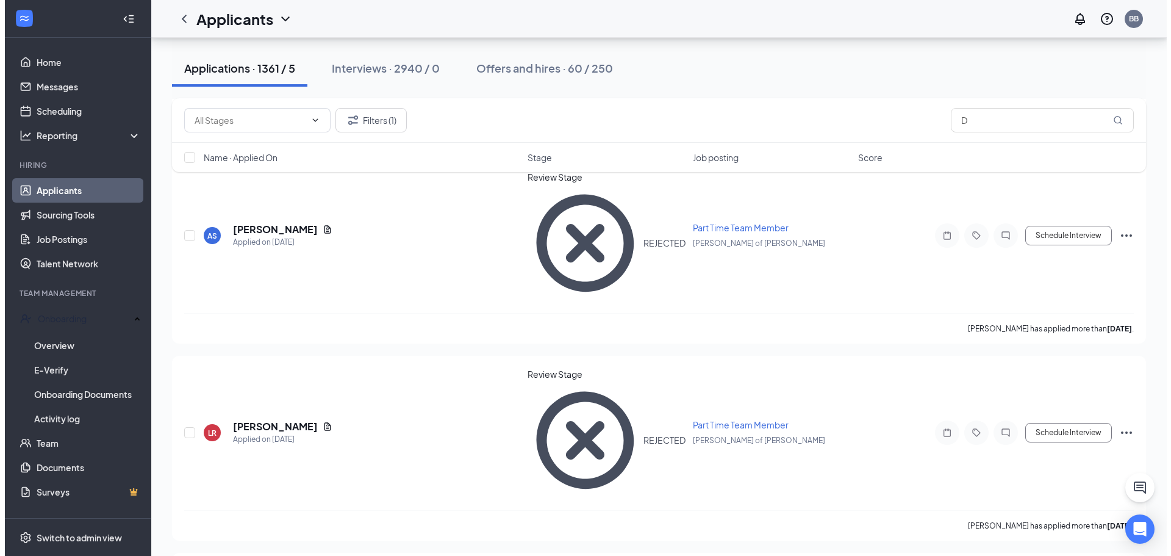
scroll to position [2076, 0]
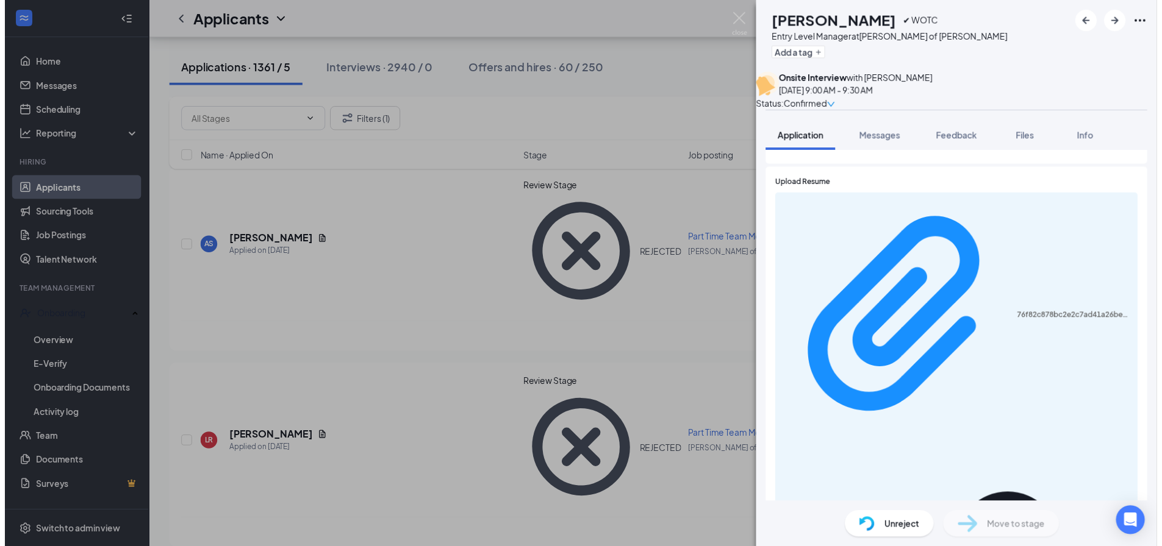
scroll to position [226, 0]
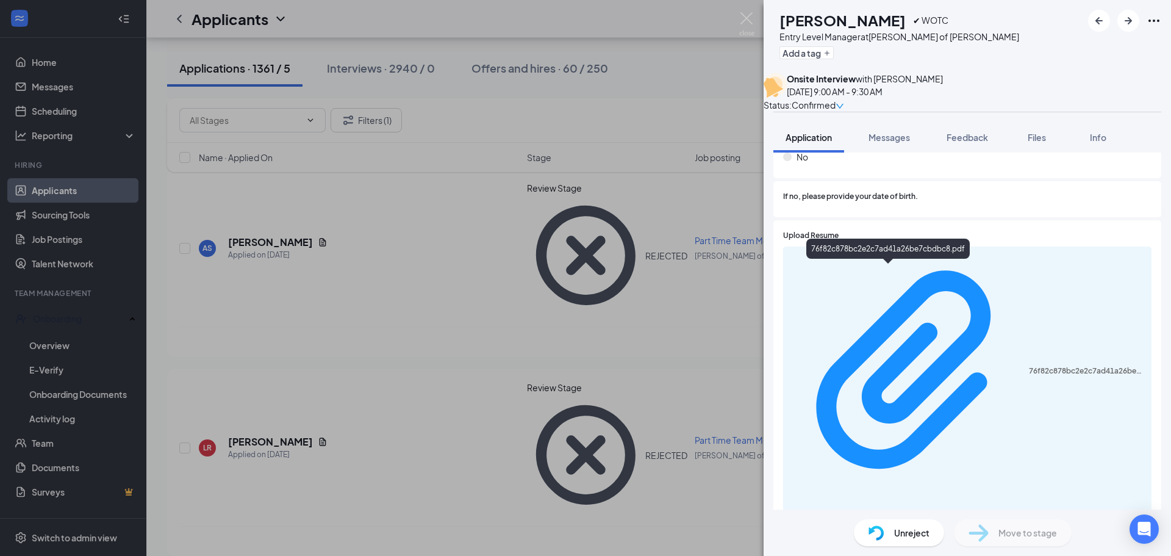
click at [876, 263] on div "76f82c878bc2e2c7ad41a26be7cbdbc8.pdf" at bounding box center [967, 548] width 368 height 605
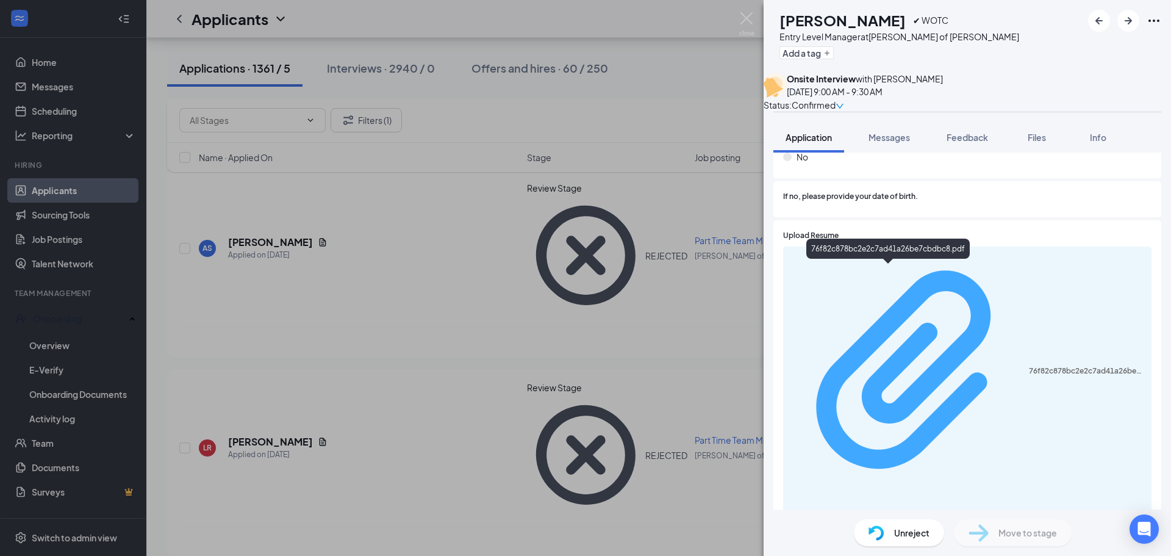
click at [1029, 366] on div "76f82c878bc2e2c7ad41a26be7cbdbc8.pdf" at bounding box center [1086, 371] width 115 height 10
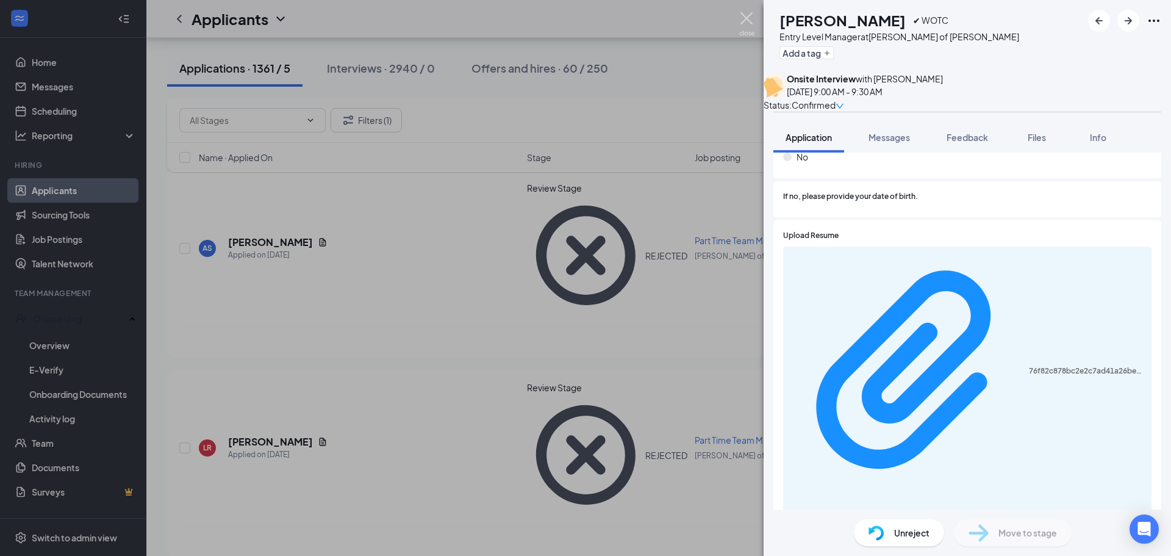
click at [747, 28] on img at bounding box center [746, 24] width 15 height 24
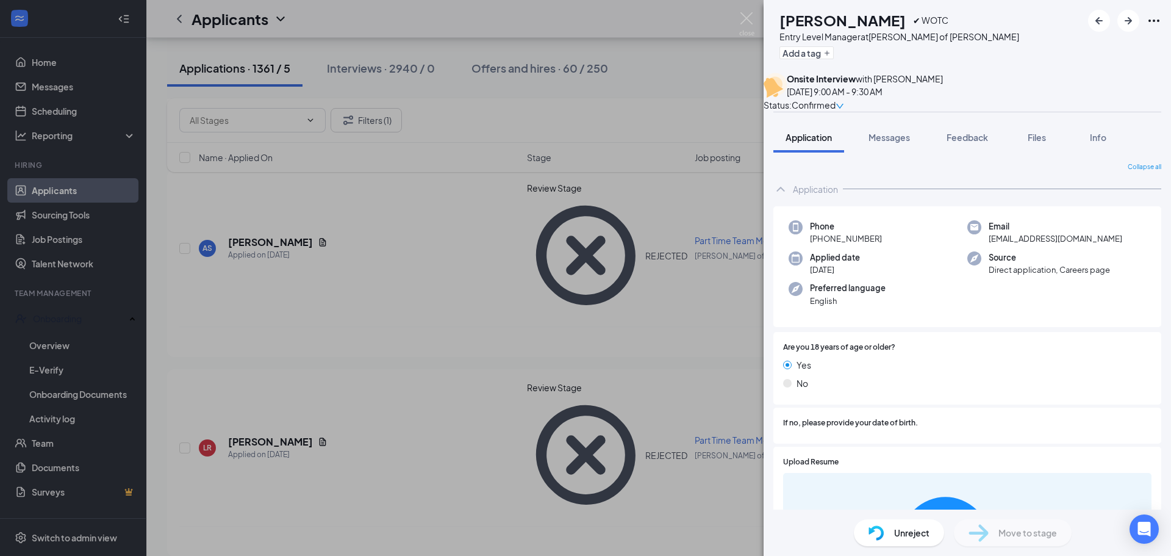
click at [917, 534] on span "Unreject" at bounding box center [911, 532] width 35 height 13
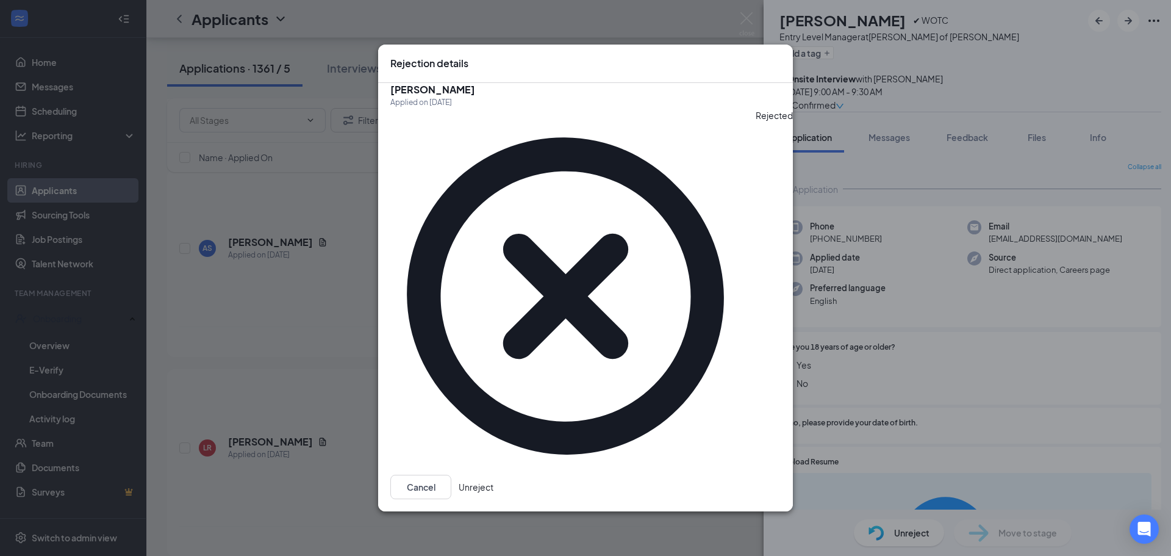
click at [493, 474] on button "Unreject" at bounding box center [476, 486] width 35 height 24
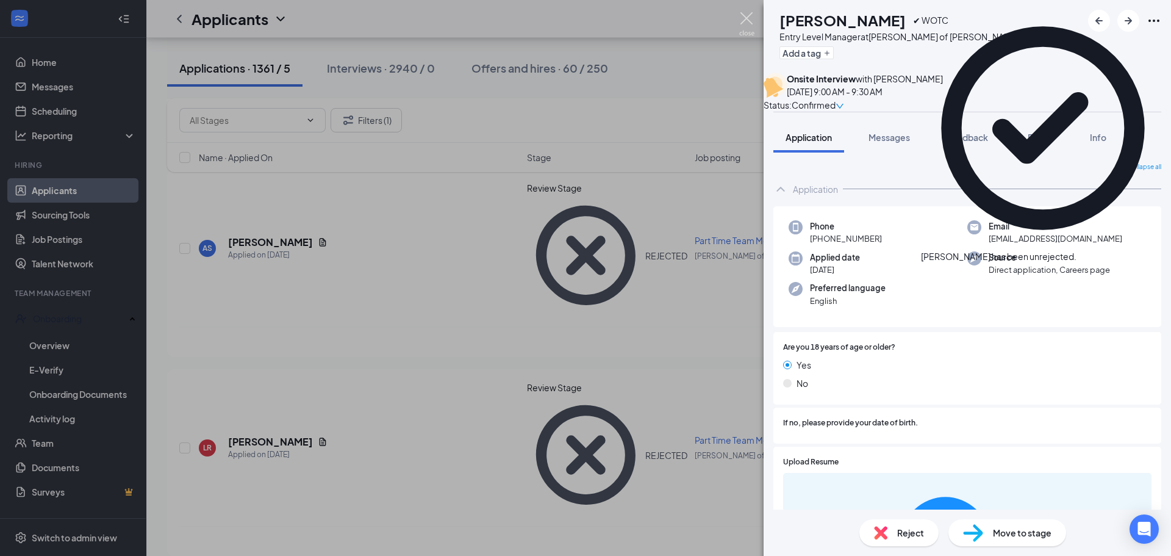
click at [742, 20] on img at bounding box center [746, 24] width 15 height 24
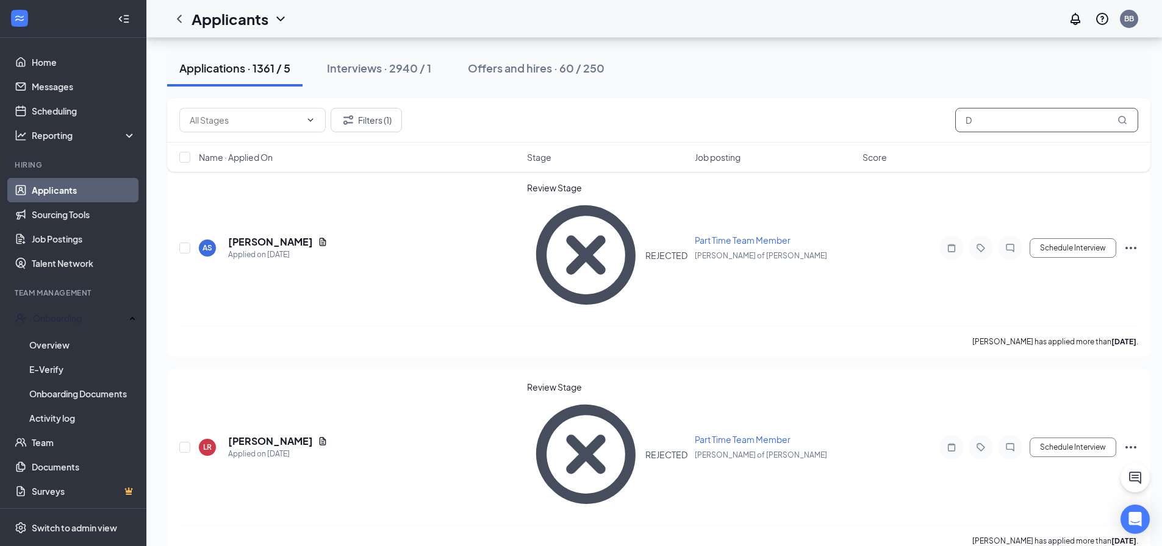
drag, startPoint x: 994, startPoint y: 121, endPoint x: 836, endPoint y: 130, distance: 158.8
click at [851, 130] on div "Filters (1) D" at bounding box center [658, 120] width 959 height 24
click at [371, 116] on button "Filters (1)" at bounding box center [366, 120] width 71 height 24
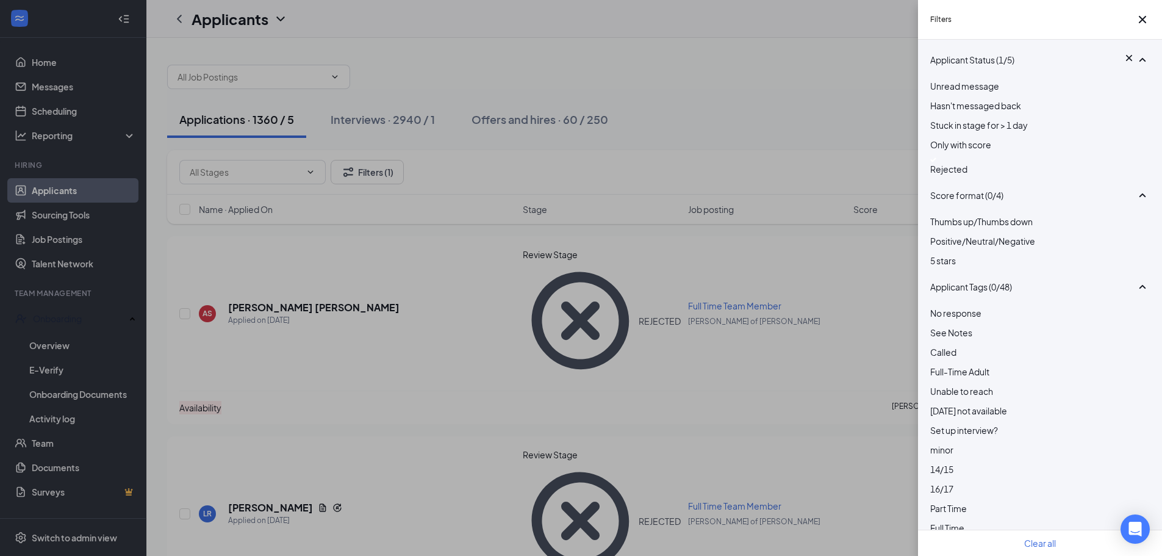
click at [975, 176] on div "Rejected" at bounding box center [1040, 168] width 220 height 13
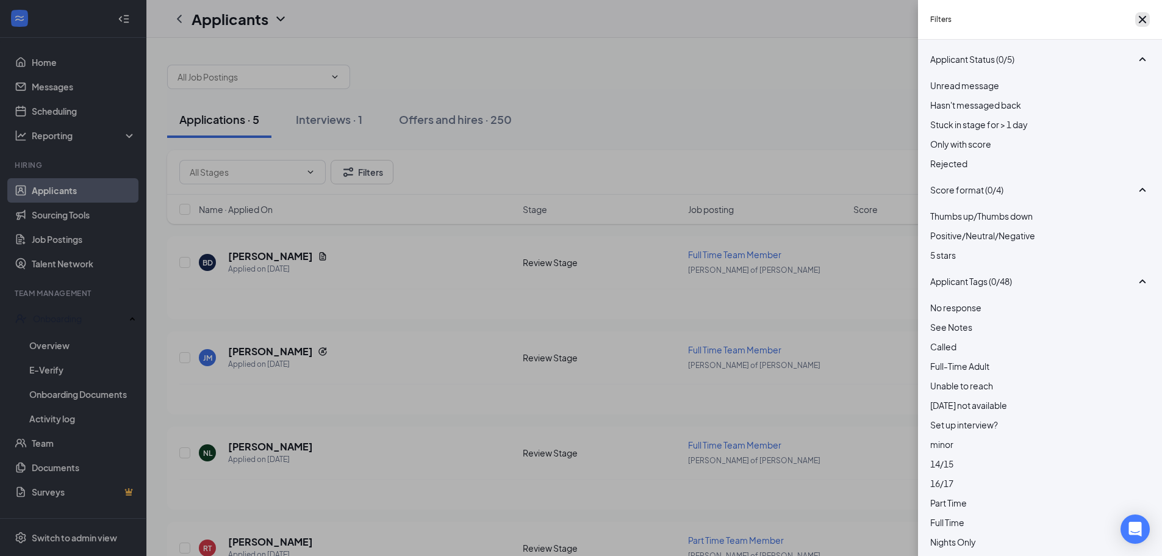
click at [1139, 23] on icon "Cross" at bounding box center [1142, 19] width 7 height 7
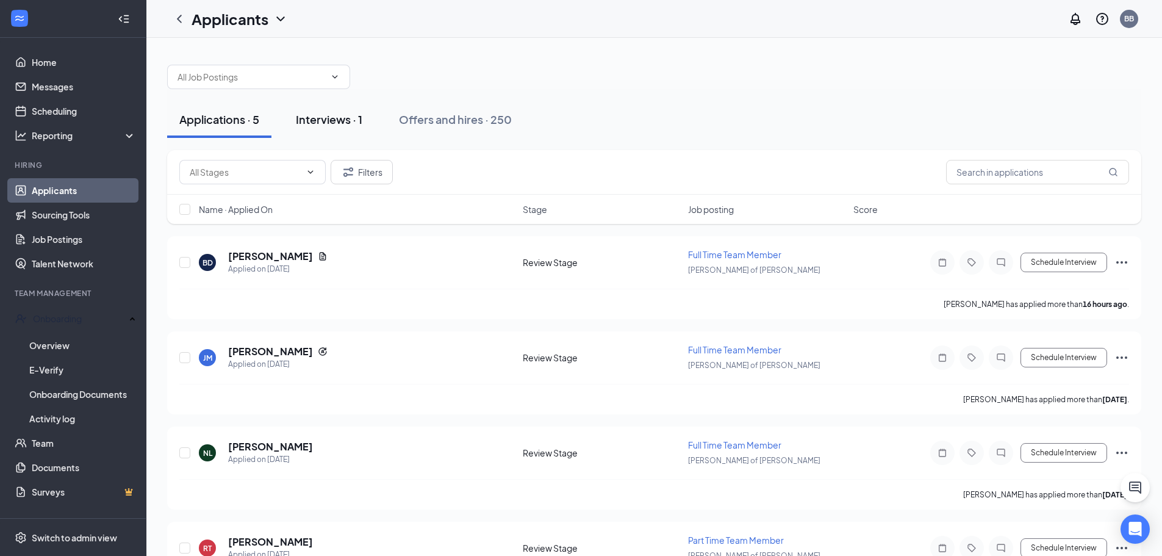
click at [331, 119] on div "Interviews · 1" at bounding box center [329, 119] width 66 height 15
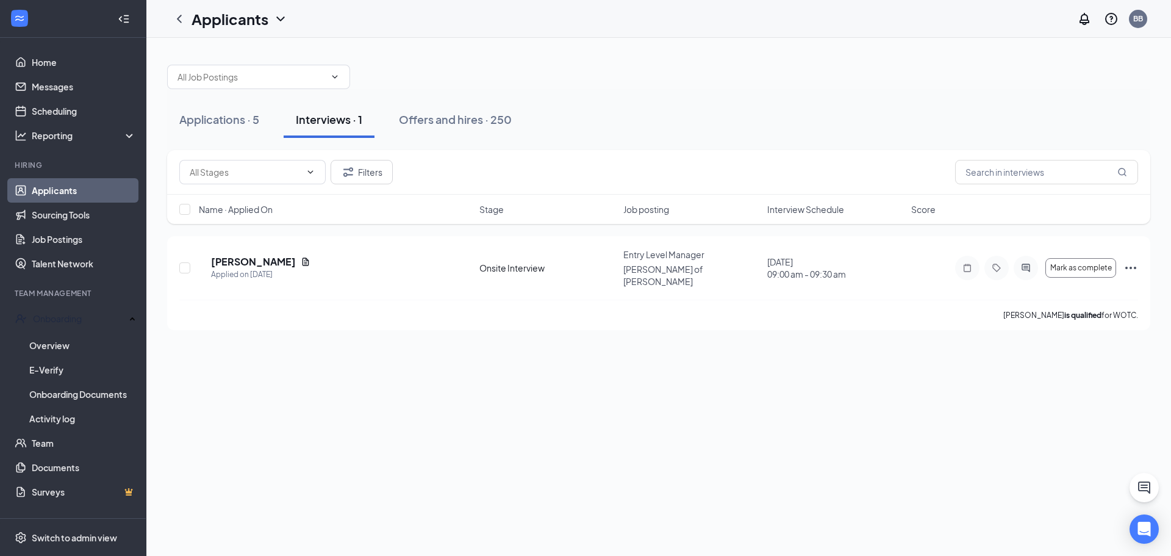
click at [707, 454] on div "Applications · 5 Interviews · 1 Offers and hires · 250 Filters Name · Applied O…" at bounding box center [658, 297] width 1025 height 518
click at [1078, 263] on span "Mark as complete" at bounding box center [1081, 267] width 62 height 9
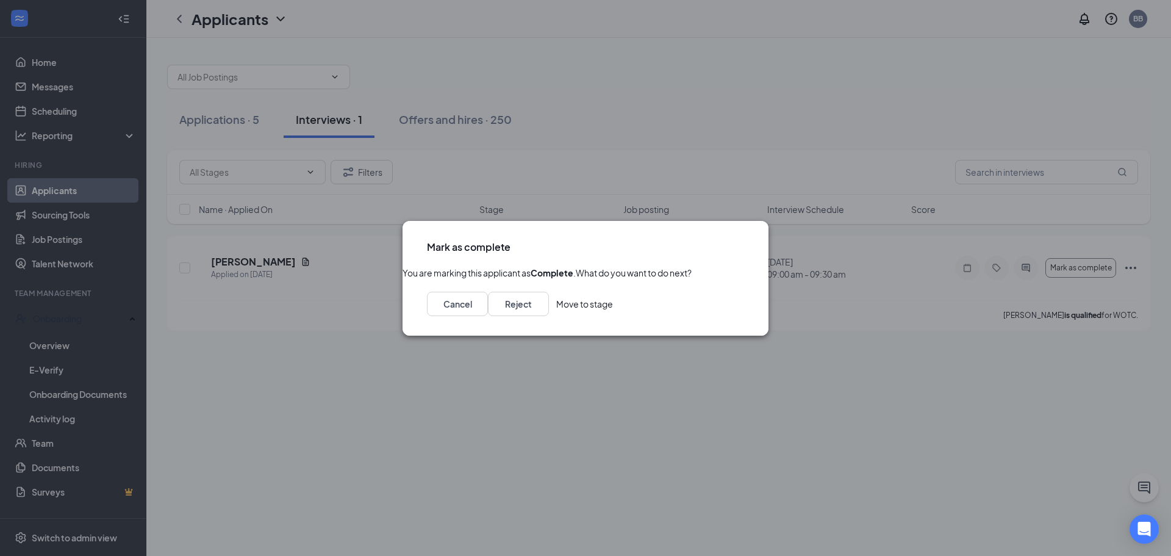
click at [744, 240] on icon "Cross" at bounding box center [744, 240] width 0 height 0
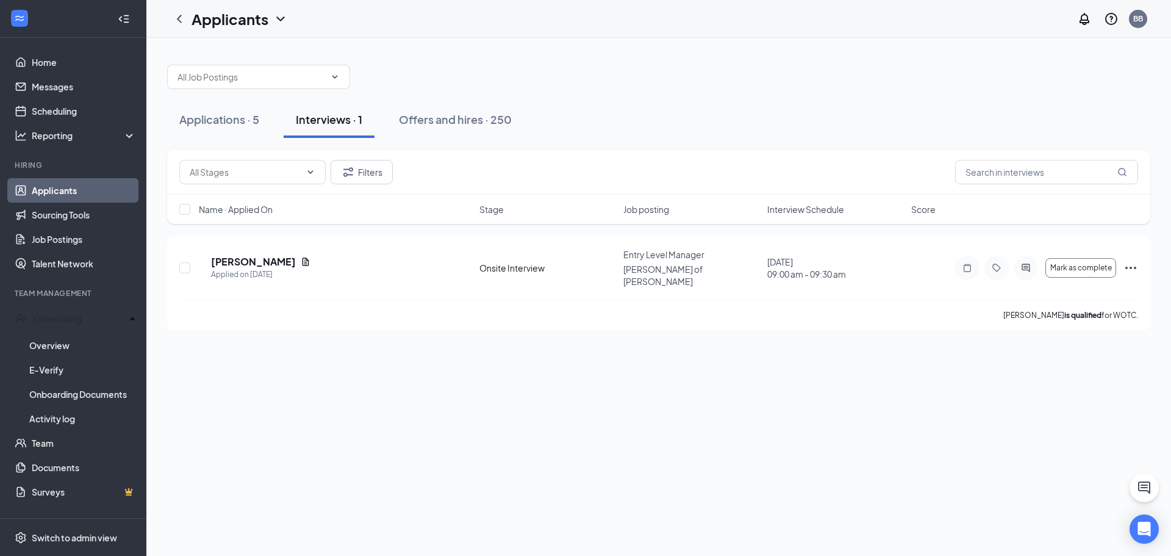
click at [489, 348] on div "Applications · 5 Interviews · 1 Offers and hires · 250 Filters Name · Applied O…" at bounding box center [658, 297] width 1025 height 518
